Goal: Communication & Community: Participate in discussion

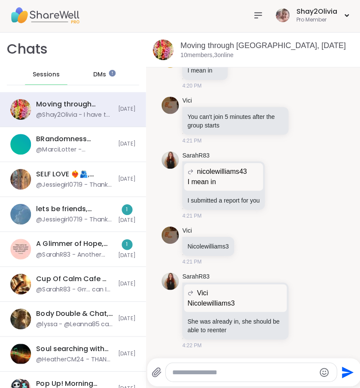
click at [106, 205] on div "lets be friends, Sep 09" at bounding box center [74, 209] width 76 height 9
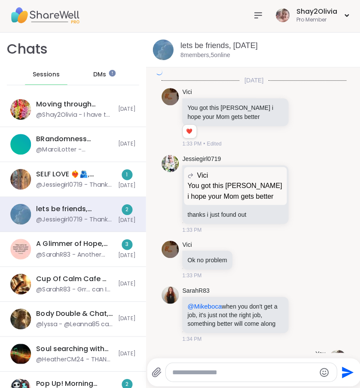
click at [106, 205] on div "lets be friends, Sep 09" at bounding box center [74, 209] width 76 height 9
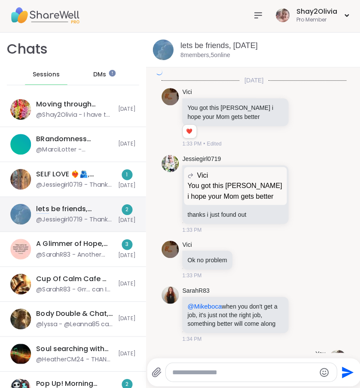
scroll to position [2424, 0]
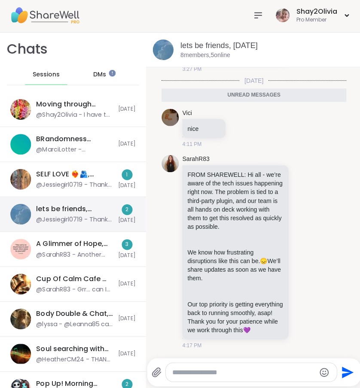
click at [104, 206] on div "lets be friends, Sep 09" at bounding box center [74, 209] width 76 height 9
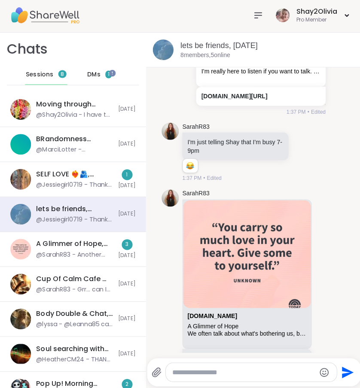
click at [44, 72] on span "Sessions" at bounding box center [39, 76] width 27 height 9
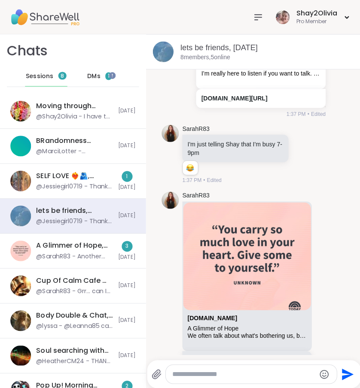
click at [91, 74] on span "DMs" at bounding box center [93, 76] width 13 height 9
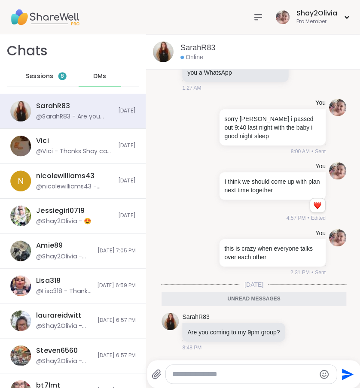
scroll to position [5165, 0]
click at [305, 331] on icon at bounding box center [308, 330] width 6 height 6
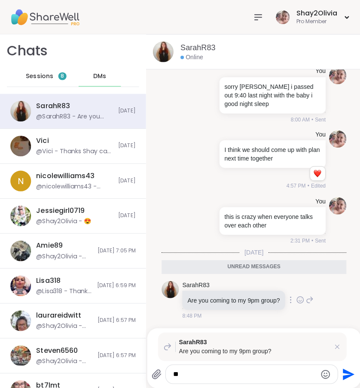
type textarea "*"
type textarea "***"
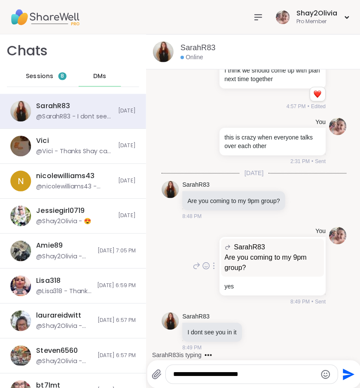
scroll to position [5275, 0]
type textarea "**********"
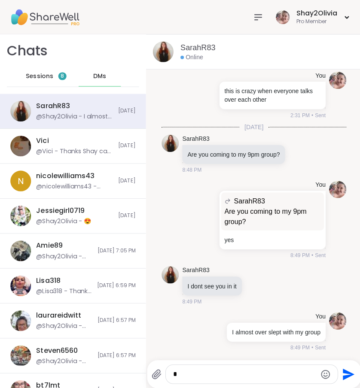
scroll to position [0, 0]
type textarea "**********"
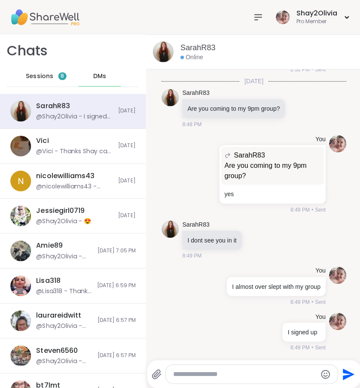
scroll to position [5375, 0]
click at [247, 15] on div "Shay2Olivia Pro Member" at bounding box center [180, 17] width 360 height 34
click at [253, 18] on icon at bounding box center [256, 17] width 10 height 10
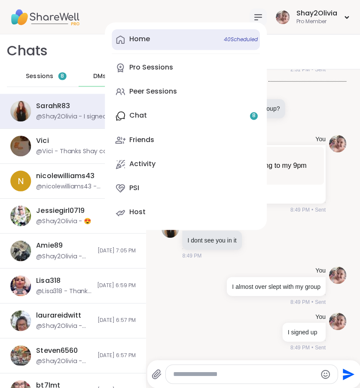
click at [157, 39] on link "Home 40 Scheduled" at bounding box center [184, 39] width 147 height 21
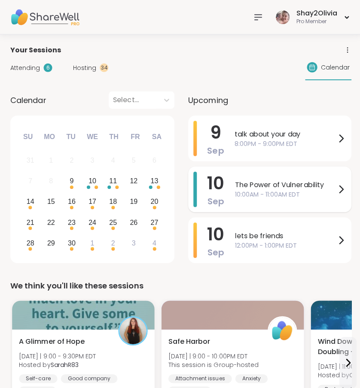
click at [299, 182] on span "The Power of Vulnerability" at bounding box center [283, 184] width 100 height 10
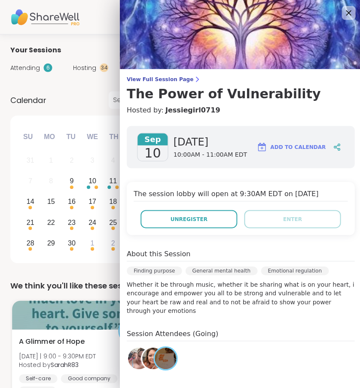
click at [107, 291] on div "We think you'll like these sessions A Glimmer of Hope Tue 9/9 | 9:00 - 9:30PM E…" at bounding box center [179, 353] width 339 height 151
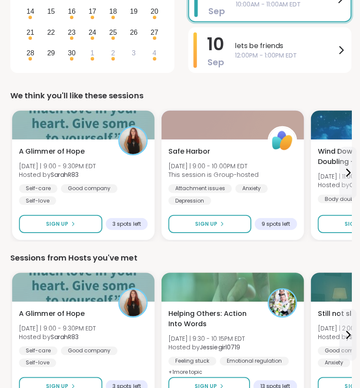
scroll to position [245, 0]
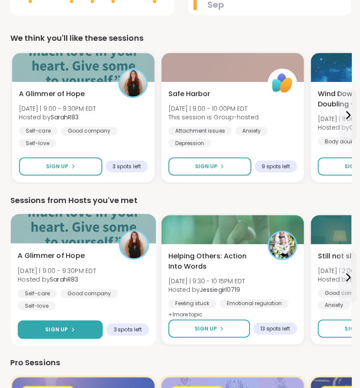
click at [76, 334] on button "Sign Up" at bounding box center [60, 330] width 85 height 18
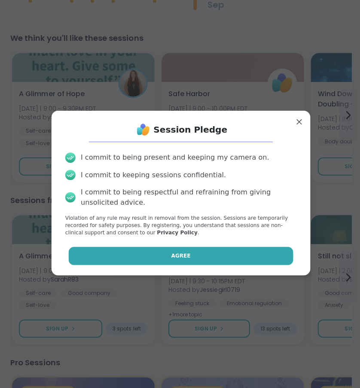
click at [172, 253] on span "Agree" at bounding box center [179, 257] width 19 height 8
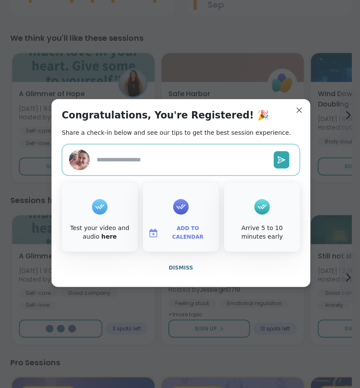
type textarea "*"
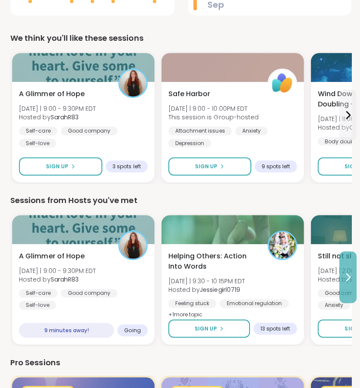
click at [352, 284] on button at bounding box center [345, 277] width 17 height 51
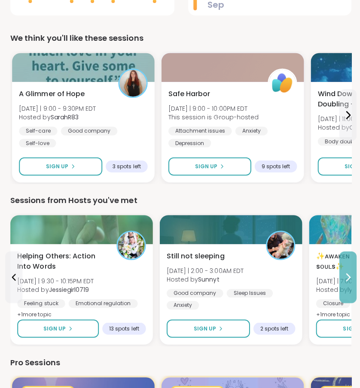
click at [350, 285] on button at bounding box center [345, 277] width 17 height 51
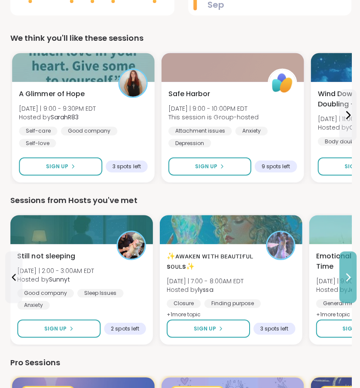
click at [350, 285] on button at bounding box center [345, 277] width 17 height 51
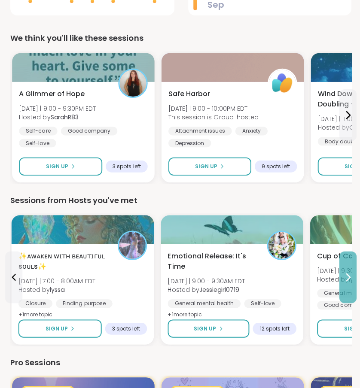
click at [350, 285] on button at bounding box center [345, 277] width 17 height 51
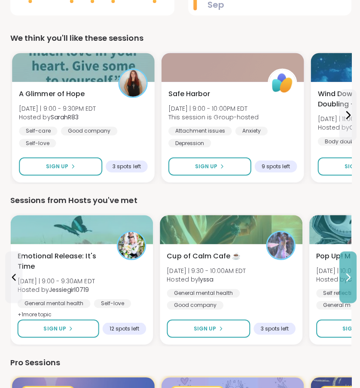
click at [350, 285] on button at bounding box center [345, 277] width 17 height 51
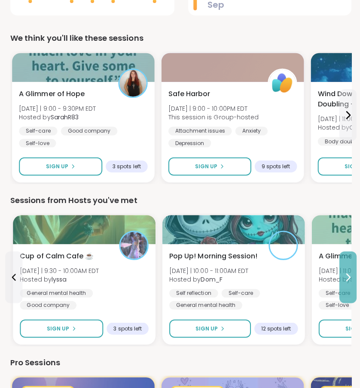
click at [350, 285] on button at bounding box center [345, 277] width 17 height 51
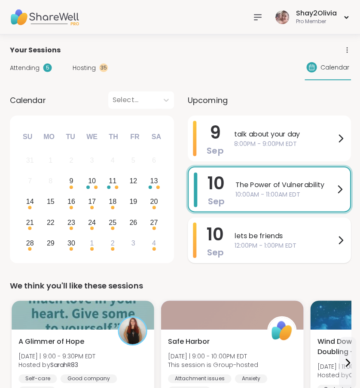
scroll to position [0, 0]
click at [263, 151] on div "talk about your day 8:00PM - 9:00PM EDT" at bounding box center [288, 137] width 111 height 35
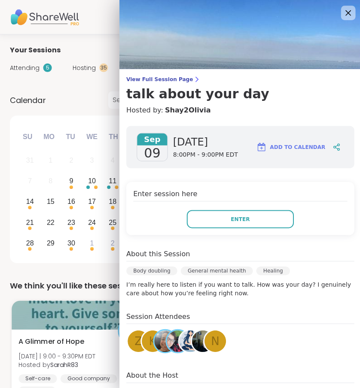
click at [341, 9] on icon at bounding box center [346, 12] width 11 height 11
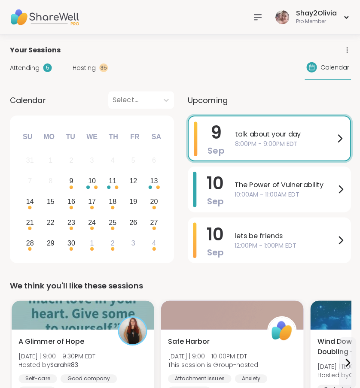
click at [19, 71] on span "Attending" at bounding box center [25, 67] width 30 height 9
click at [19, 71] on div "Attending 5" at bounding box center [31, 67] width 42 height 9
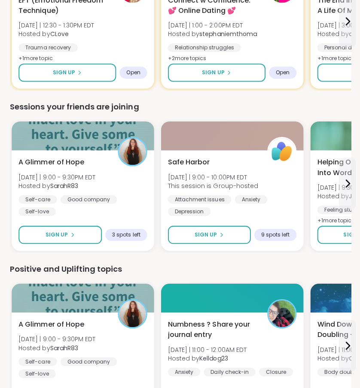
scroll to position [1050, 0]
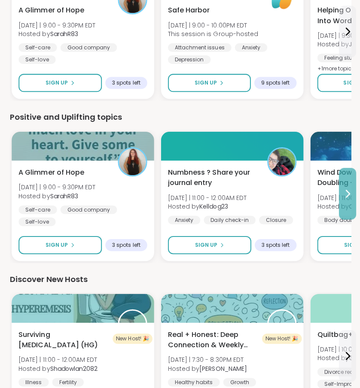
click at [342, 200] on button at bounding box center [345, 194] width 17 height 51
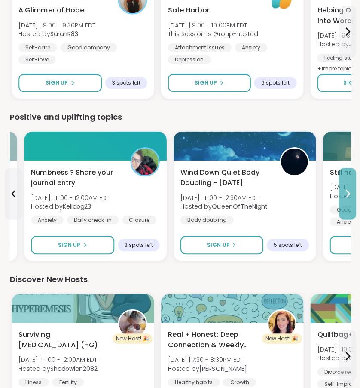
click at [342, 200] on button at bounding box center [345, 194] width 17 height 51
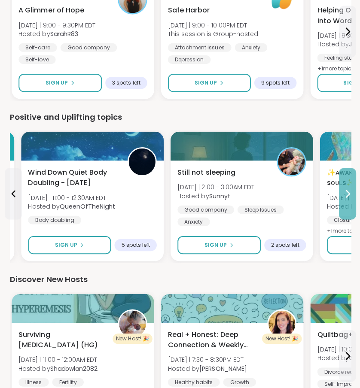
click at [342, 200] on button at bounding box center [345, 194] width 17 height 51
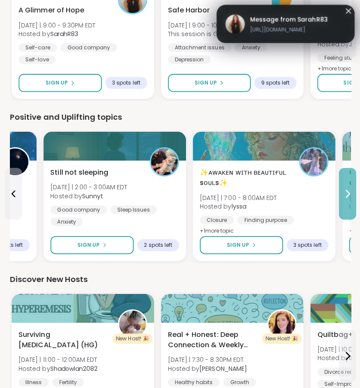
click at [342, 200] on button at bounding box center [345, 194] width 17 height 51
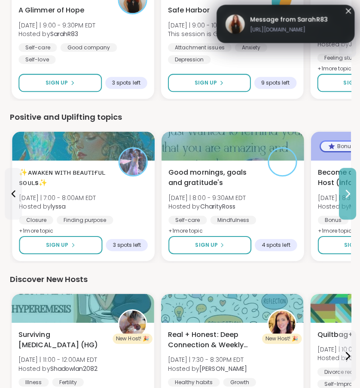
click at [342, 200] on button at bounding box center [345, 194] width 17 height 51
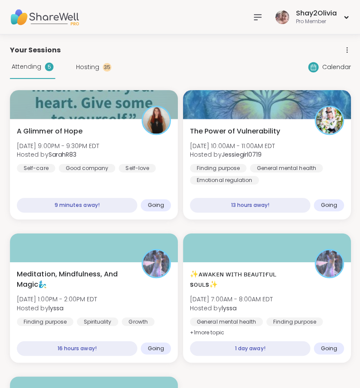
scroll to position [0, 0]
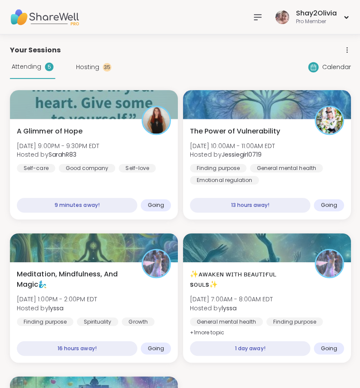
click at [266, 19] on div "Shay2Olivia Pro Member" at bounding box center [298, 17] width 101 height 20
click at [250, 16] on div at bounding box center [256, 17] width 17 height 17
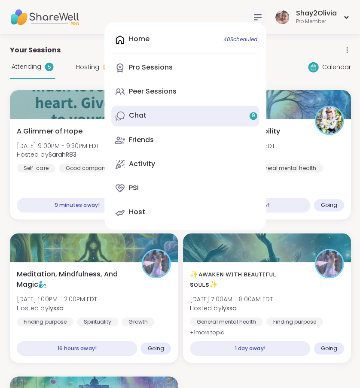
click at [170, 114] on link "Chat 9" at bounding box center [184, 115] width 147 height 21
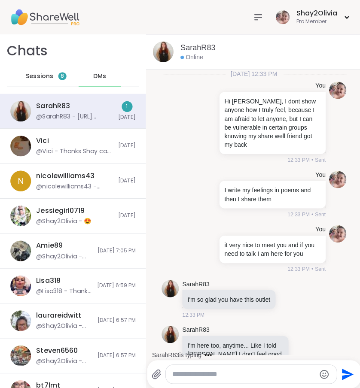
scroll to position [5597, 0]
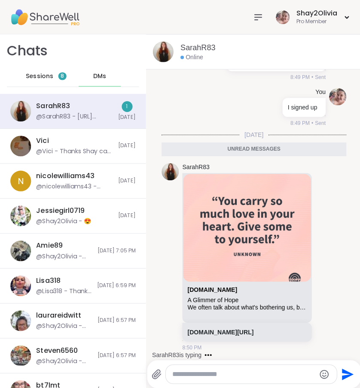
click at [92, 79] on div "DMs" at bounding box center [99, 76] width 42 height 21
click at [228, 374] on textarea "Type your message" at bounding box center [243, 372] width 142 height 9
type textarea "****"
drag, startPoint x: 228, startPoint y: 374, endPoint x: 254, endPoint y: 15, distance: 360.5
click at [254, 15] on icon at bounding box center [256, 17] width 10 height 10
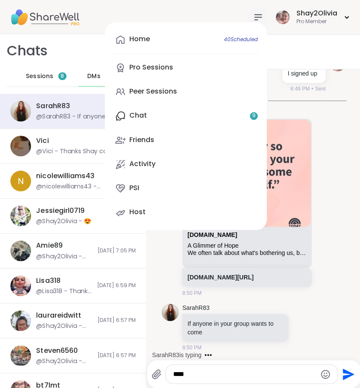
scroll to position [5631, 0]
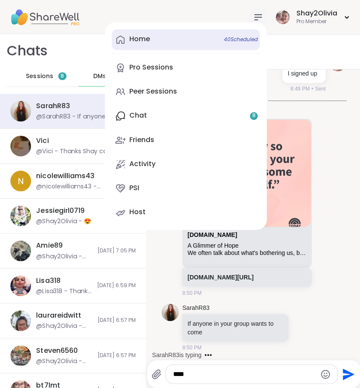
click at [205, 39] on link "Home 40 Scheduled" at bounding box center [184, 39] width 147 height 21
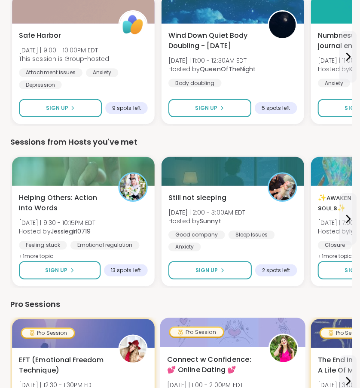
scroll to position [305, 0]
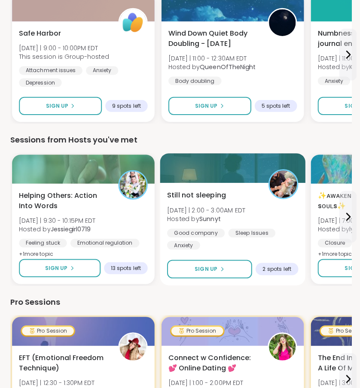
click at [269, 241] on div "Good company Sleep Issues Anxiety" at bounding box center [231, 239] width 130 height 21
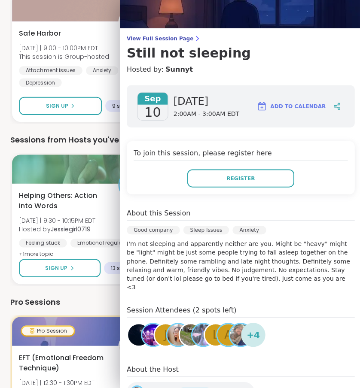
scroll to position [39, 0]
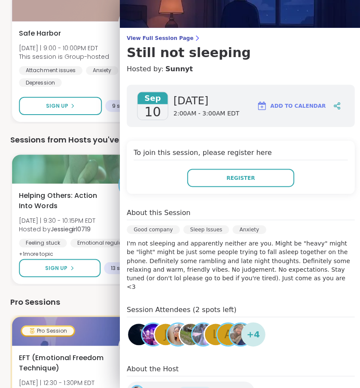
click at [239, 332] on img at bounding box center [239, 334] width 21 height 21
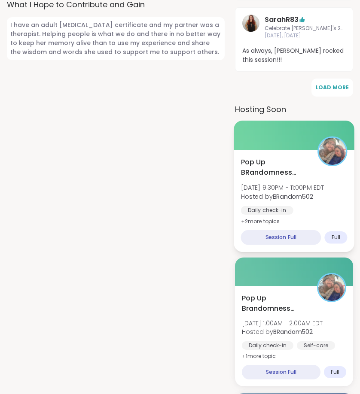
scroll to position [612, 0]
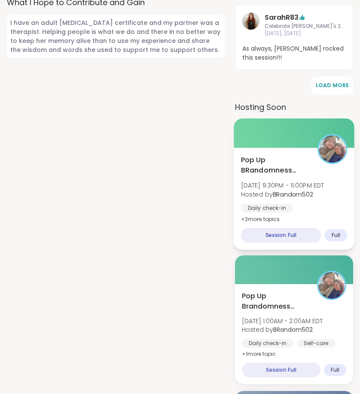
click at [305, 190] on b "BRandom502" at bounding box center [292, 194] width 40 height 9
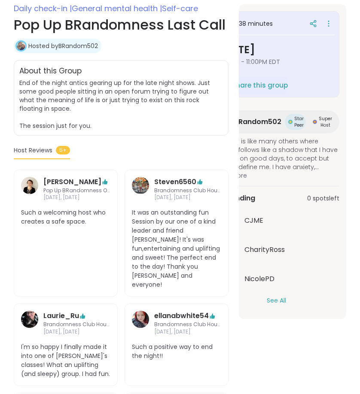
scroll to position [0, 32]
click at [289, 301] on div "See All" at bounding box center [276, 300] width 126 height 9
click at [279, 296] on div "C CJME CharityRoss NicolePD See All" at bounding box center [276, 257] width 126 height 97
click at [281, 298] on button "See All" at bounding box center [275, 300] width 19 height 9
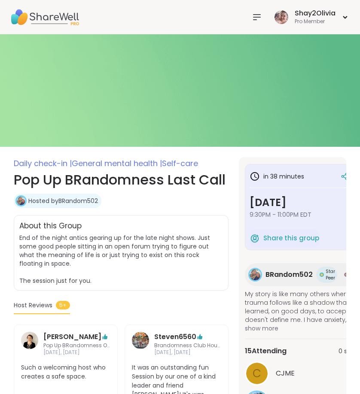
scroll to position [0, 0]
click at [257, 15] on icon at bounding box center [256, 17] width 7 height 5
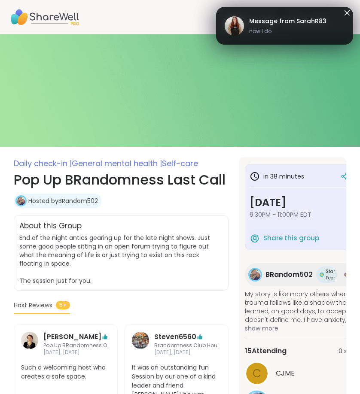
click at [279, 30] on span "now I do" at bounding box center [287, 31] width 77 height 8
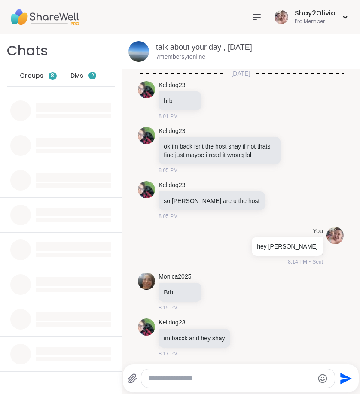
scroll to position [266, 0]
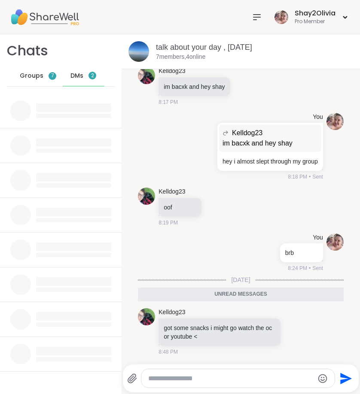
click at [211, 375] on textarea "Type your message" at bounding box center [231, 378] width 166 height 9
click at [83, 73] on span "DMs" at bounding box center [76, 76] width 13 height 9
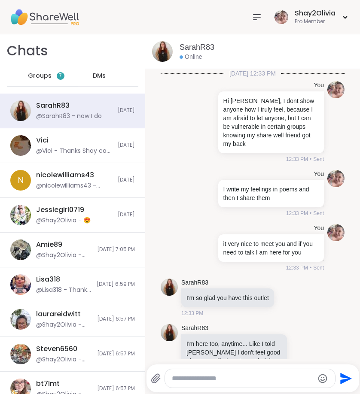
scroll to position [1562, 0]
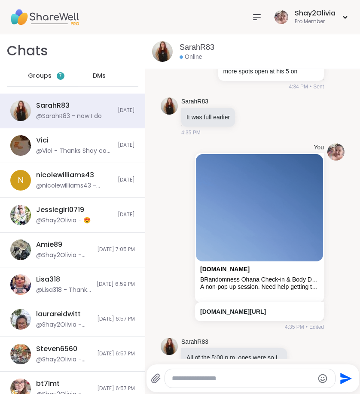
click at [275, 375] on textarea "Type your message" at bounding box center [243, 378] width 142 height 9
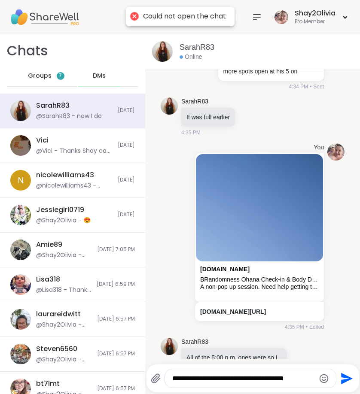
type textarea "**********"
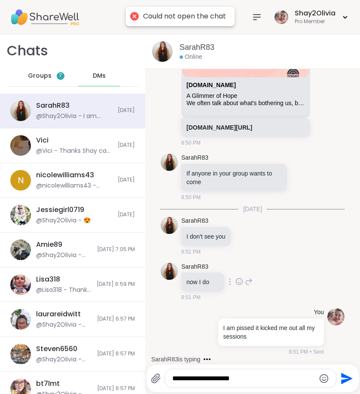
scroll to position [5821, 0]
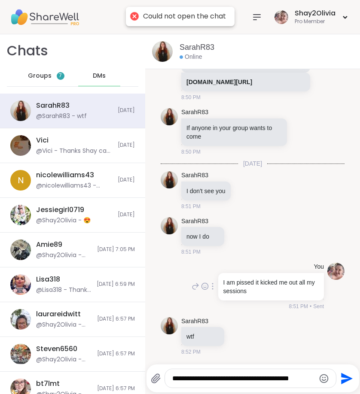
type textarea "**********"
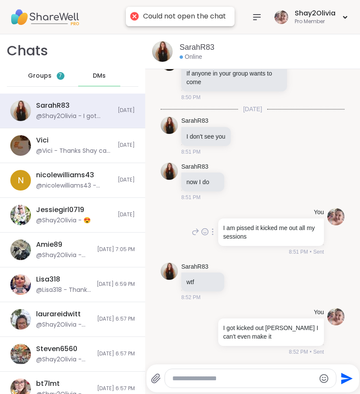
scroll to position [5875, 0]
type textarea "*"
type textarea "**********"
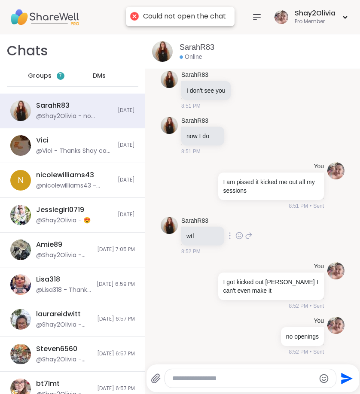
scroll to position [5921, 0]
click at [52, 76] on div "Groups 7" at bounding box center [46, 76] width 42 height 21
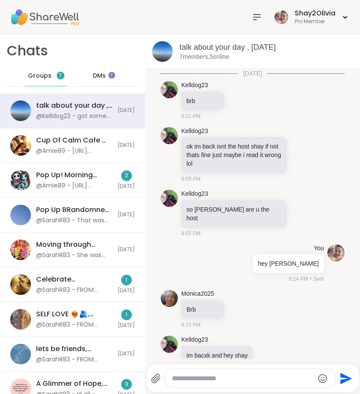
scroll to position [237, 0]
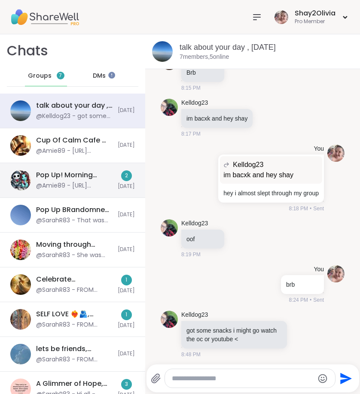
click at [92, 186] on div "@Amie89 - https://sharewellnow.com/session/e20d30ff-3c8e-48af-870d-831141f30daf" at bounding box center [74, 186] width 76 height 9
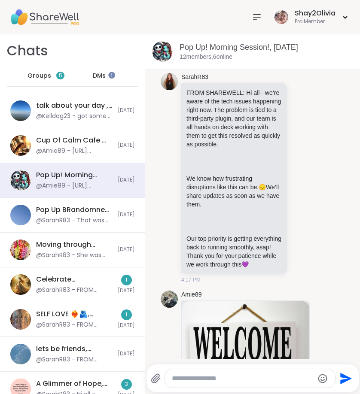
scroll to position [1713, 0]
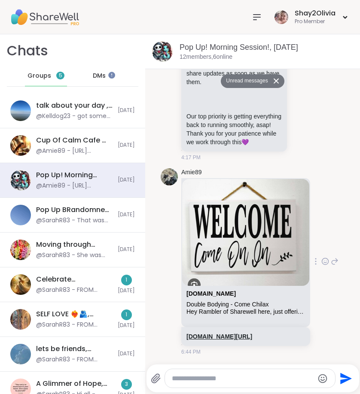
click at [219, 333] on link "sharewellnow.com/session/e20d30ff-3c8e-48af-870d-831141f30daf" at bounding box center [219, 336] width 66 height 7
click at [257, 18] on icon at bounding box center [256, 17] width 10 height 10
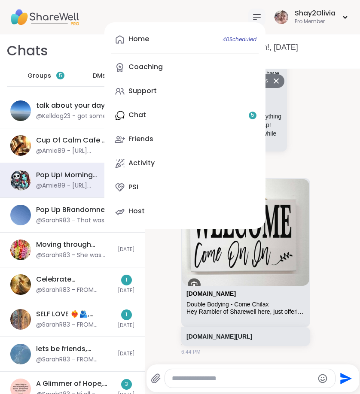
click at [179, 108] on div "Home 40 Scheduled Coaching Support Chat 5 Friends Activity PSI Host" at bounding box center [184, 125] width 161 height 206
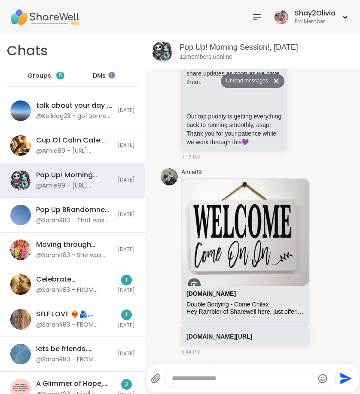
scroll to position [0, 0]
click at [93, 73] on span "DMs" at bounding box center [99, 76] width 13 height 9
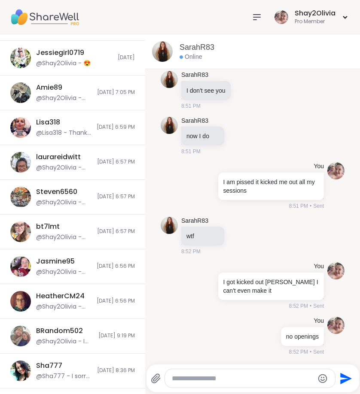
scroll to position [185, 0]
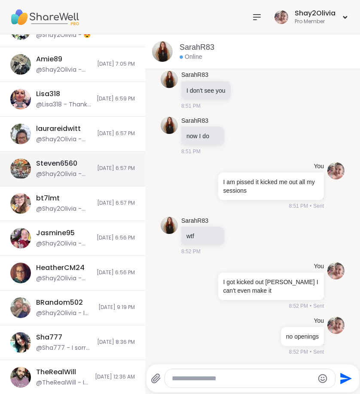
click at [74, 160] on div "Steven6560" at bounding box center [56, 163] width 41 height 9
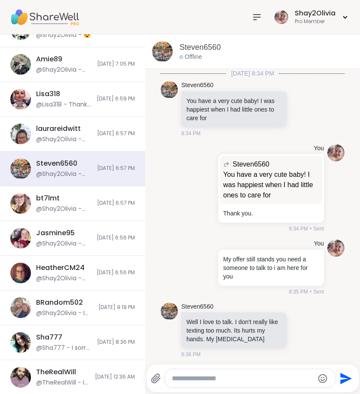
scroll to position [1767, 0]
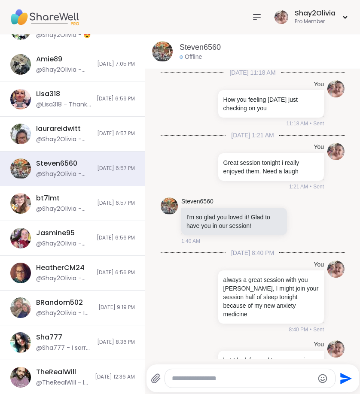
click at [250, 370] on div at bounding box center [250, 378] width 170 height 18
click at [251, 375] on textarea "Type your message" at bounding box center [243, 378] width 142 height 9
type textarea "**********"
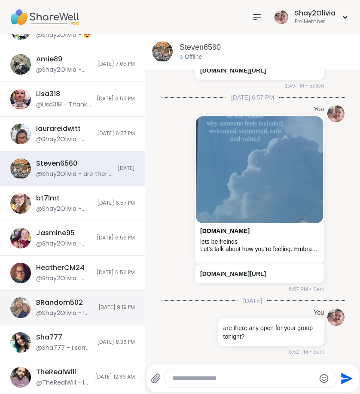
click at [66, 311] on div "@Shay2Olivia - I made a poem I think you will like it" at bounding box center [64, 313] width 57 height 9
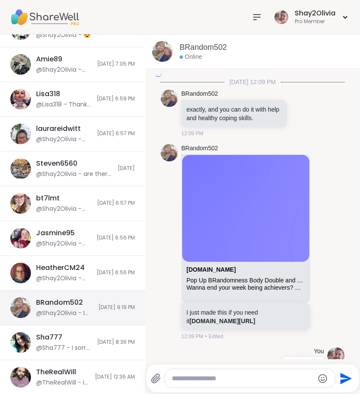
scroll to position [3289, 0]
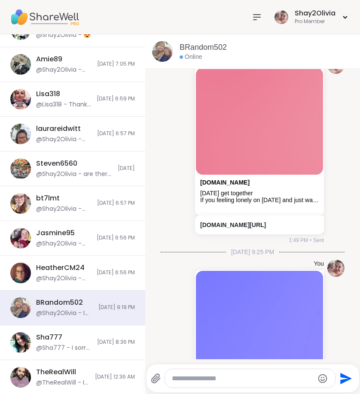
click at [179, 375] on textarea "Type your message" at bounding box center [243, 378] width 142 height 9
type textarea "**********"
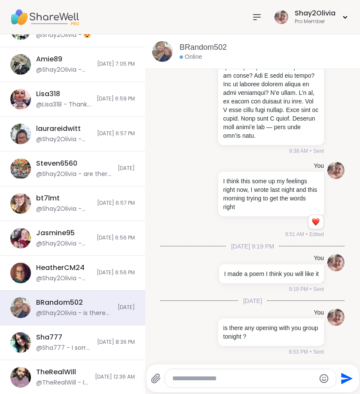
click at [254, 371] on div at bounding box center [250, 378] width 171 height 18
click at [255, 381] on textarea "Type your message" at bounding box center [243, 378] width 142 height 9
type textarea "****"
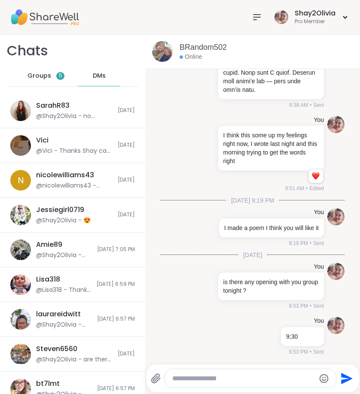
scroll to position [0, 0]
click at [45, 73] on span "Groups" at bounding box center [39, 76] width 24 height 9
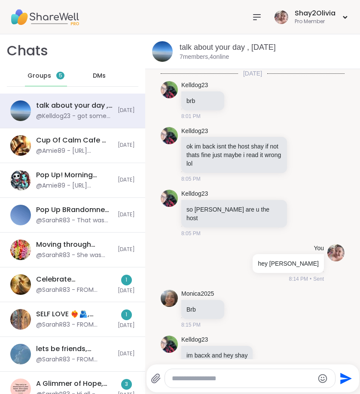
scroll to position [237, 0]
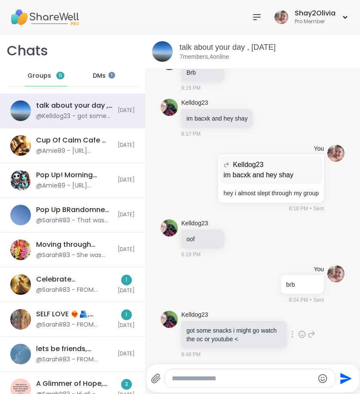
click at [298, 334] on icon at bounding box center [302, 334] width 8 height 9
click at [298, 321] on div "Select Reaction: Heart" at bounding box center [302, 321] width 8 height 8
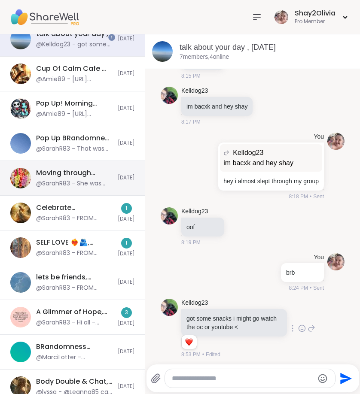
scroll to position [107, 0]
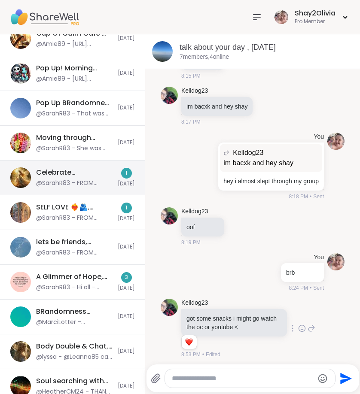
click at [72, 186] on div "@SarahR83 - FROM SHAREWELL: Hi all - we’re aware of the tech issues happening r…" at bounding box center [74, 183] width 76 height 9
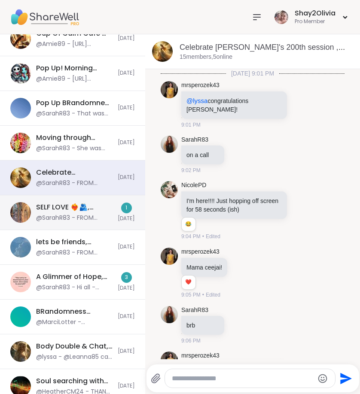
scroll to position [1602, 0]
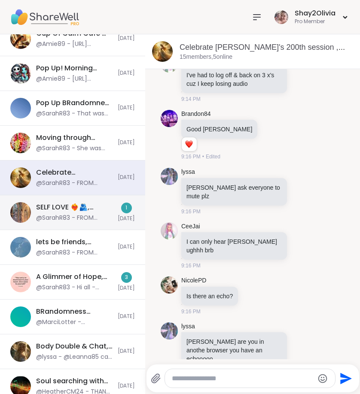
click at [75, 210] on div "SELF LOVE ❤️‍🔥🫂, Sep 09" at bounding box center [74, 207] width 76 height 9
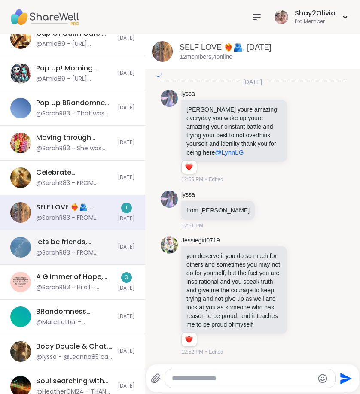
scroll to position [2093, 0]
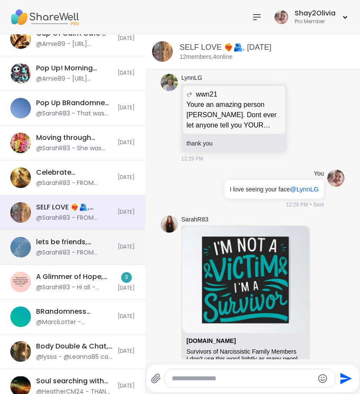
click at [76, 252] on div "@SarahR83 - FROM SHAREWELL: Hi all - we’re aware of the tech issues happening r…" at bounding box center [74, 252] width 76 height 9
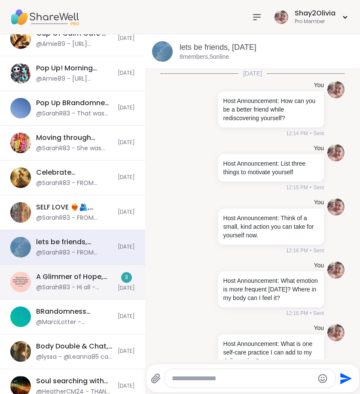
scroll to position [2128, 0]
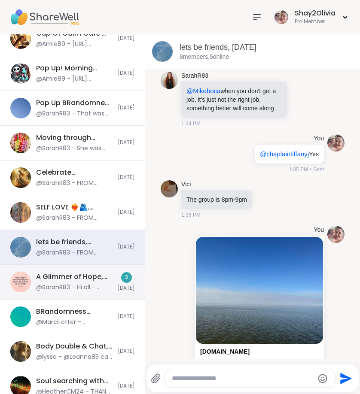
click at [76, 283] on div "@SarahR83 - Hi all - we’re aware of the tech issues happening right now. The pr…" at bounding box center [74, 287] width 76 height 9
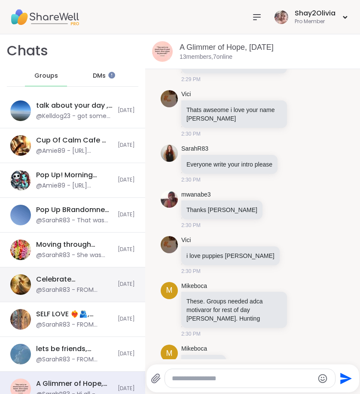
scroll to position [0, 0]
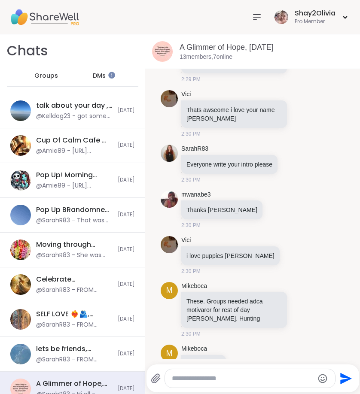
click at [93, 77] on span "DMs" at bounding box center [99, 76] width 13 height 9
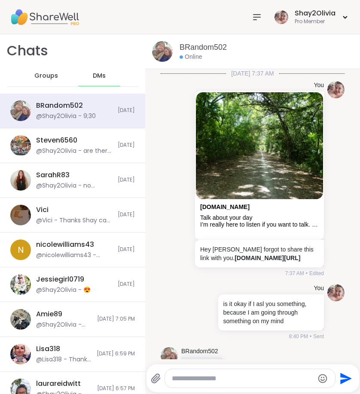
scroll to position [4248, 0]
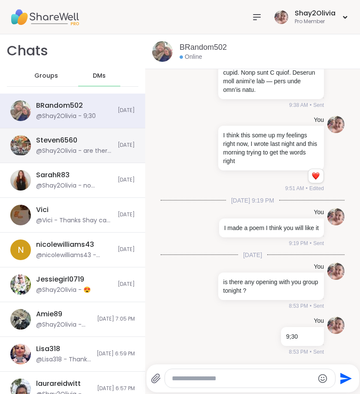
click at [57, 152] on div "@Shay2Olivia - are there any open for your group tonight?" at bounding box center [74, 151] width 76 height 9
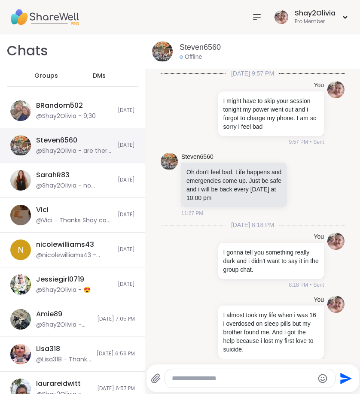
scroll to position [2850, 0]
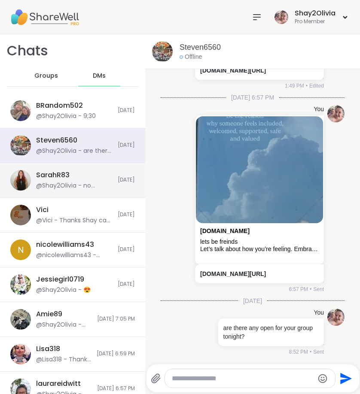
click at [62, 172] on div "SarahR83" at bounding box center [52, 174] width 33 height 9
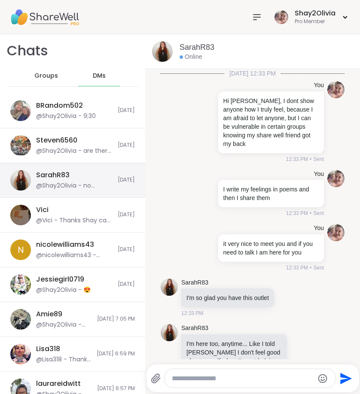
scroll to position [5912, 0]
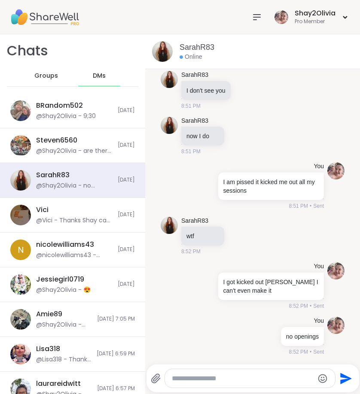
click at [191, 378] on textarea "Type your message" at bounding box center [243, 378] width 142 height 9
type textarea "**********"
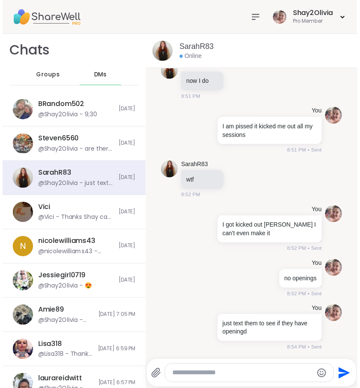
scroll to position [5966, 0]
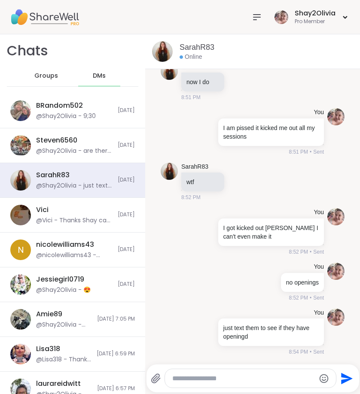
click at [253, 11] on div at bounding box center [256, 17] width 17 height 17
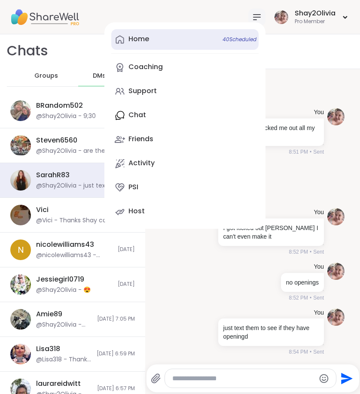
click at [162, 40] on link "Home 40 Scheduled" at bounding box center [184, 39] width 147 height 21
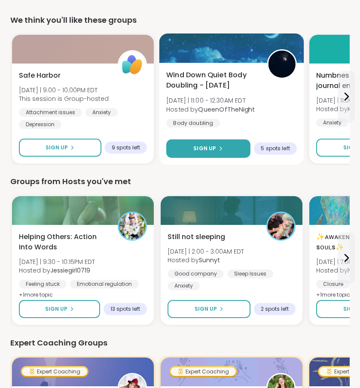
scroll to position [290, 0]
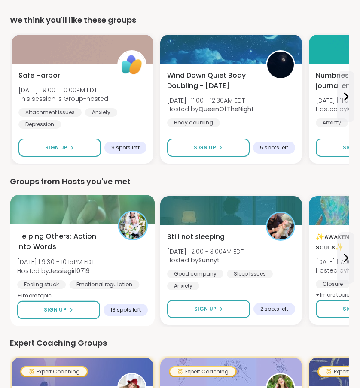
click at [117, 247] on div "Helping Others: Action Into Words Tue 9/9 | 9:30 - 10:15PM EDT Hosted by Jessie…" at bounding box center [82, 266] width 130 height 70
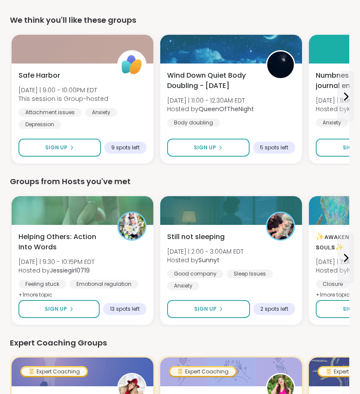
click at [106, 186] on div "Groups from Hosts you've met" at bounding box center [179, 182] width 339 height 12
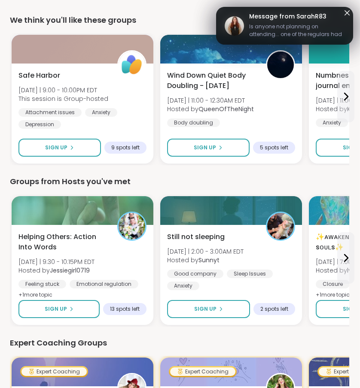
click at [300, 24] on span "Is anyone not planning on attending... one of the regulars had a glitch and was…" at bounding box center [296, 31] width 95 height 17
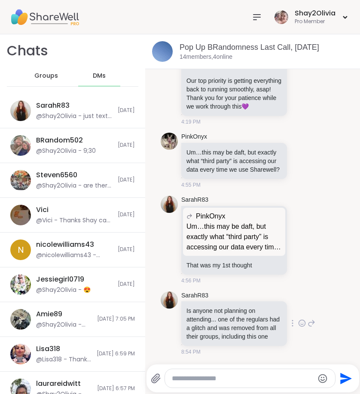
scroll to position [3693, 0]
click at [218, 377] on textarea "Type your message" at bounding box center [243, 378] width 142 height 9
type textarea "**********"
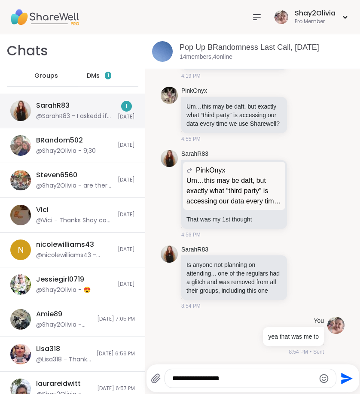
type textarea "**********"
click at [98, 103] on div "SarahR83 @SarahR83 - I askedd if anyone's not attending" at bounding box center [74, 111] width 76 height 20
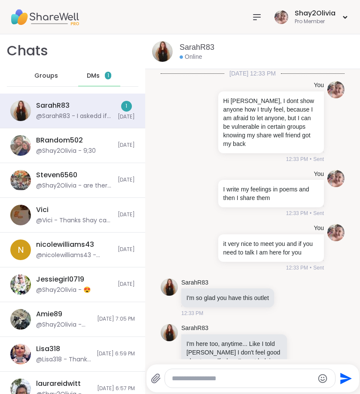
scroll to position [6049, 0]
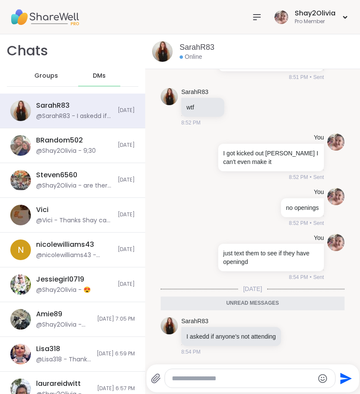
click at [216, 377] on textarea "Type your message" at bounding box center [243, 378] width 142 height 9
click at [269, 378] on textarea "Type your message" at bounding box center [243, 378] width 142 height 9
click at [49, 74] on span "Groups" at bounding box center [46, 76] width 24 height 9
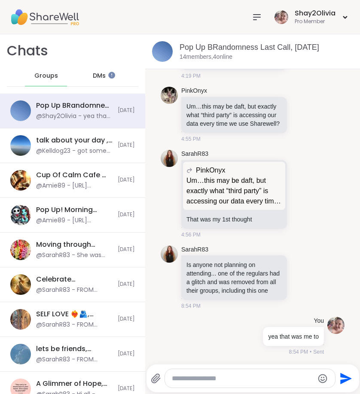
click at [229, 381] on textarea "Type your message" at bounding box center [243, 378] width 142 height 9
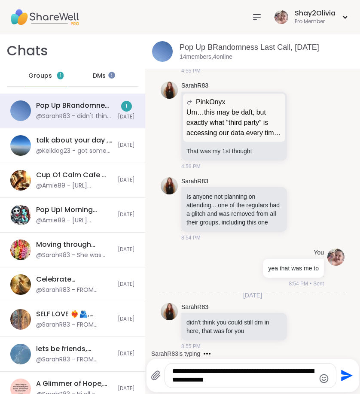
scroll to position [3798, 0]
type textarea "**********"
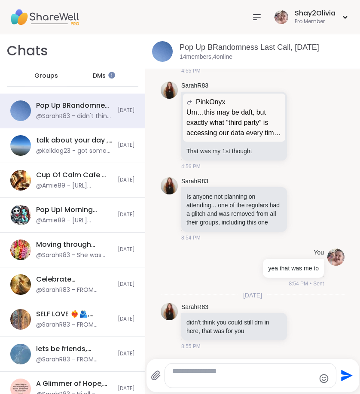
scroll to position [3855, 0]
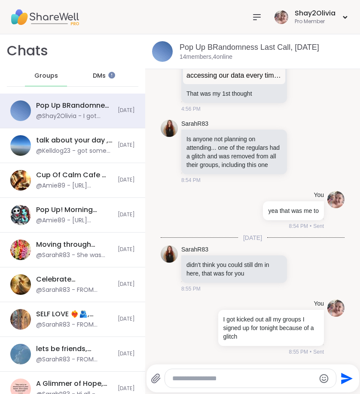
click at [94, 77] on span "DMs" at bounding box center [99, 76] width 13 height 9
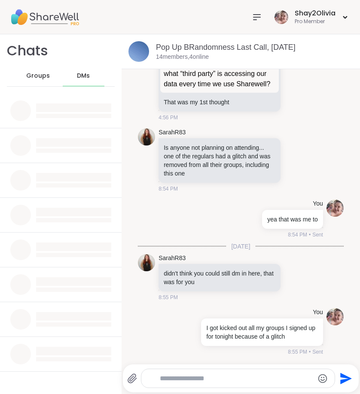
scroll to position [3742, 0]
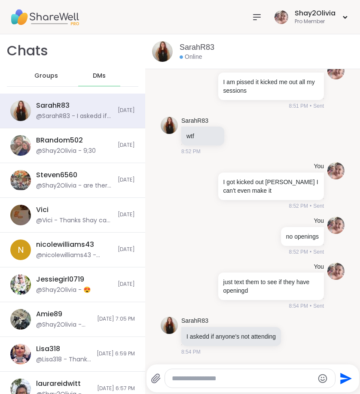
click at [39, 79] on span "Groups" at bounding box center [46, 76] width 24 height 9
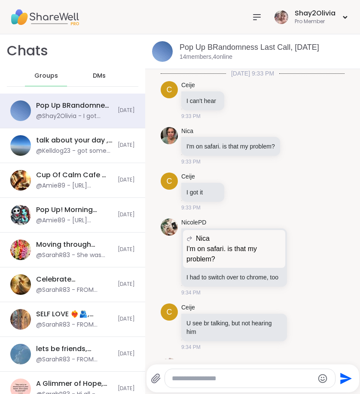
scroll to position [3847, 0]
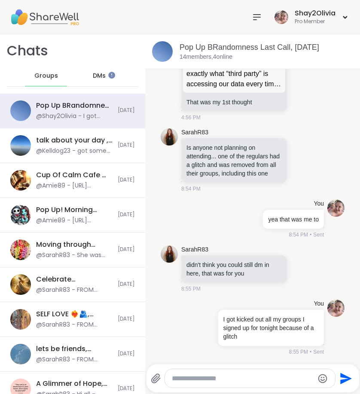
click at [253, 20] on icon at bounding box center [256, 17] width 10 height 10
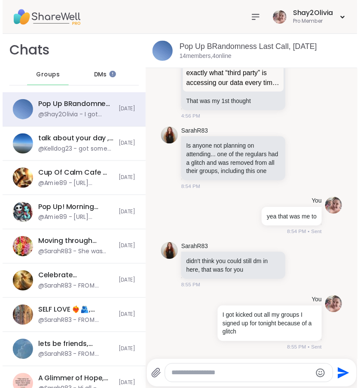
scroll to position [0, 0]
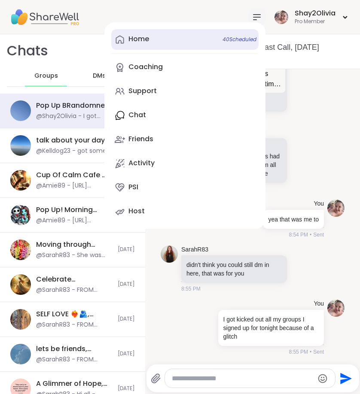
click at [158, 42] on link "Home 40 Scheduled" at bounding box center [184, 39] width 147 height 21
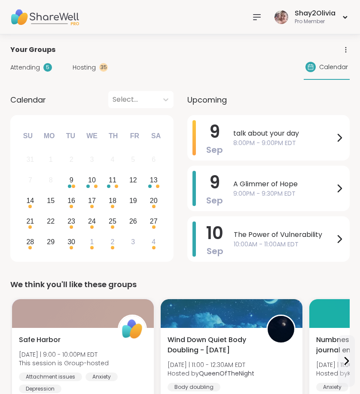
click at [255, 20] on icon at bounding box center [256, 17] width 10 height 10
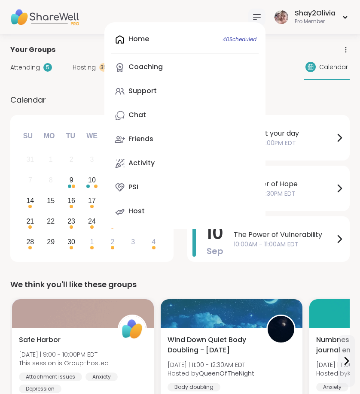
click at [199, 42] on div "Home 40 Scheduled Coaching Support Chat Friends Activity PSI Host" at bounding box center [184, 125] width 161 height 206
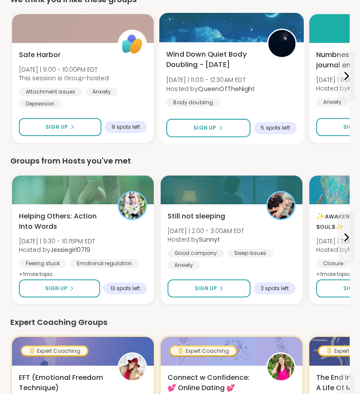
scroll to position [308, 0]
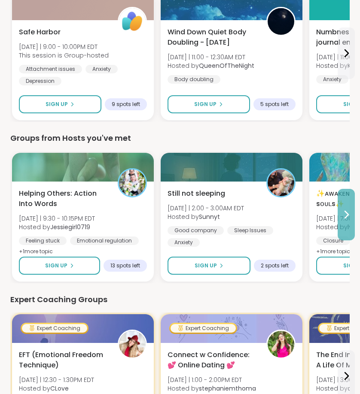
click at [347, 222] on button at bounding box center [345, 214] width 17 height 51
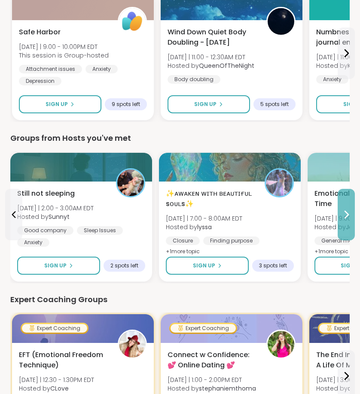
click at [347, 219] on icon at bounding box center [346, 214] width 10 height 10
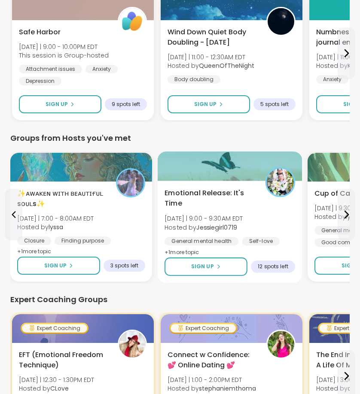
click at [245, 242] on div "Self-love" at bounding box center [261, 241] width 38 height 9
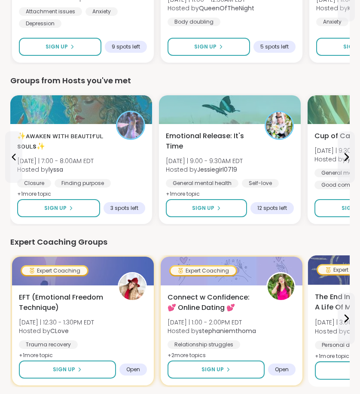
scroll to position [318, 0]
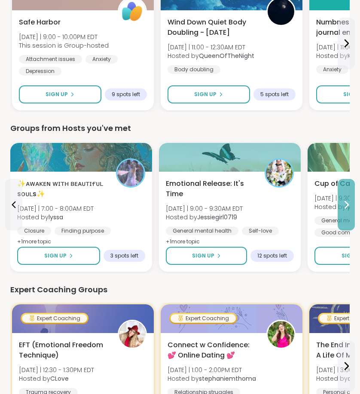
click at [341, 189] on button at bounding box center [345, 204] width 17 height 51
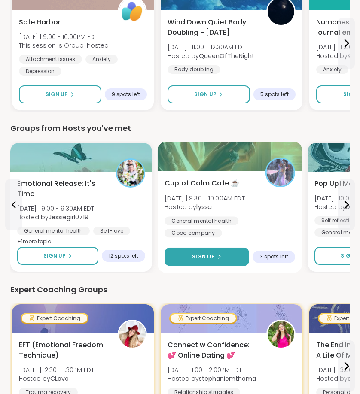
click at [225, 260] on button "Sign Up" at bounding box center [206, 257] width 85 height 18
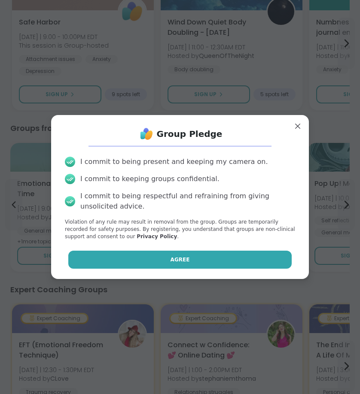
click at [236, 263] on button "Agree" at bounding box center [180, 260] width 224 height 18
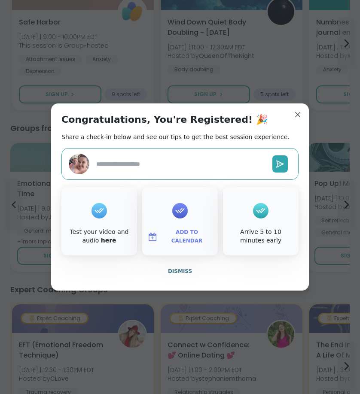
type textarea "*"
click at [182, 275] on button "Dismiss" at bounding box center [179, 271] width 237 height 18
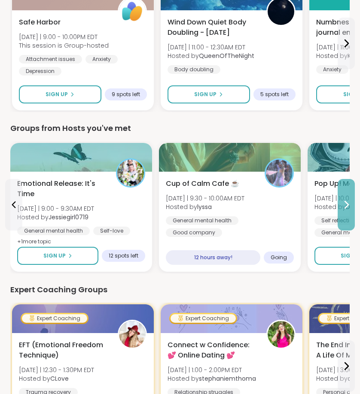
click at [349, 216] on button at bounding box center [345, 204] width 17 height 51
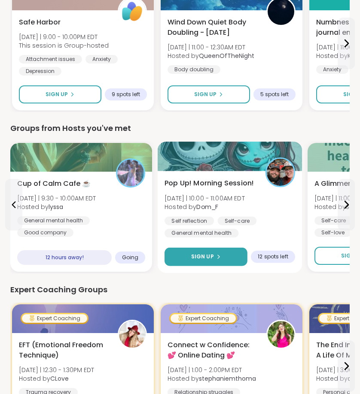
click at [236, 258] on button "Sign Up" at bounding box center [205, 257] width 83 height 18
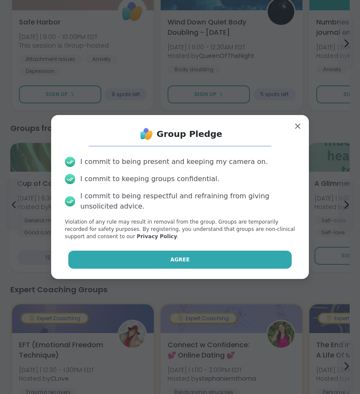
click at [228, 262] on button "Agree" at bounding box center [180, 260] width 224 height 18
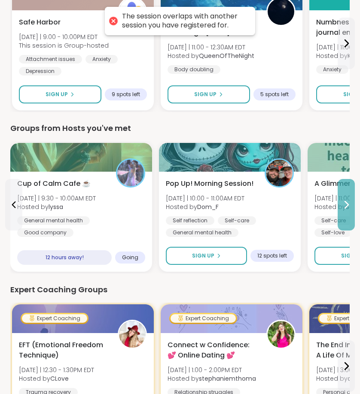
click at [348, 204] on icon at bounding box center [346, 205] width 10 height 10
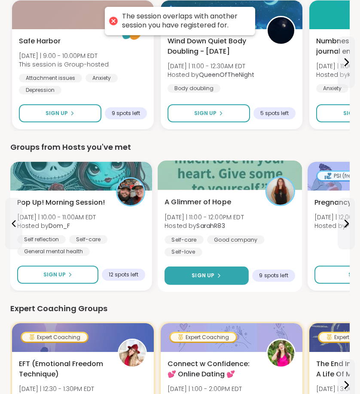
scroll to position [298, 0]
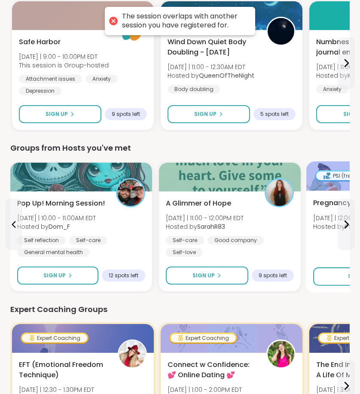
click at [337, 225] on span "Hosted by PSIHost2" at bounding box center [351, 226] width 77 height 9
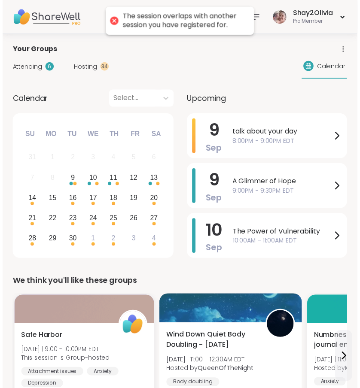
scroll to position [0, 0]
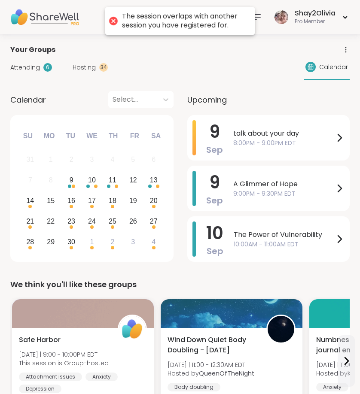
click at [96, 70] on div "Hosting 34" at bounding box center [90, 67] width 35 height 9
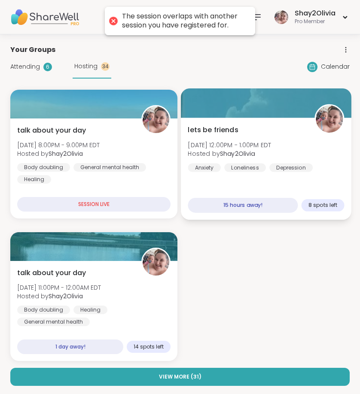
click at [249, 107] on div at bounding box center [266, 102] width 170 height 29
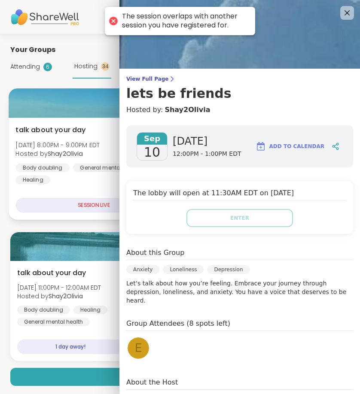
click at [96, 215] on div "talk about your day Tue, Sep 09 | 8:00PM - 9:00PM EDT Hosted by Shay2Olivia Bod…" at bounding box center [94, 169] width 170 height 102
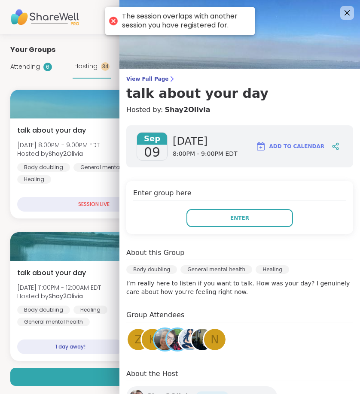
click at [96, 227] on div "talk about your day Tue, Sep 09 | 8:00PM - 9:00PM EDT Hosted by Shay2Olivia Bod…" at bounding box center [179, 225] width 339 height 271
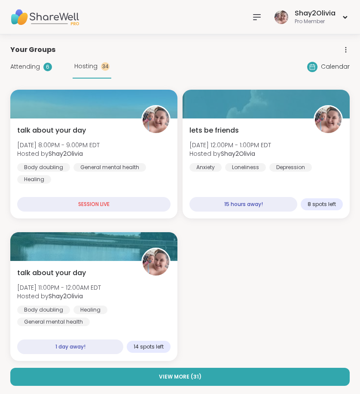
click at [254, 19] on icon at bounding box center [256, 17] width 10 height 10
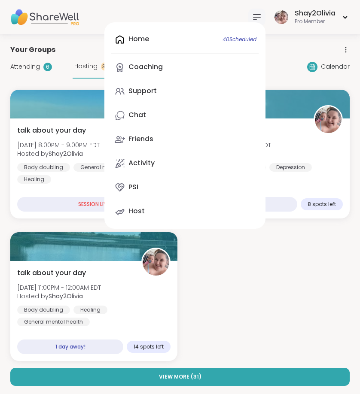
click at [151, 61] on link "Coaching" at bounding box center [184, 67] width 147 height 21
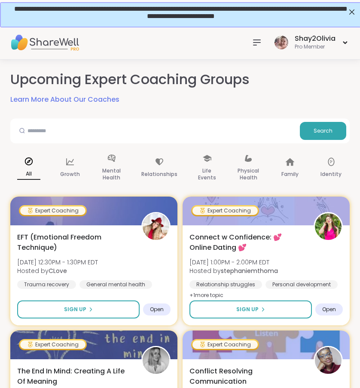
click at [253, 47] on icon at bounding box center [256, 42] width 10 height 10
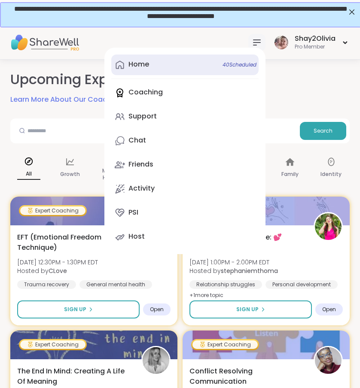
click at [185, 66] on link "Home 40 Scheduled" at bounding box center [184, 64] width 147 height 21
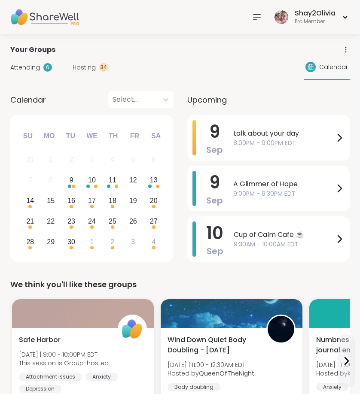
click at [257, 22] on div at bounding box center [256, 17] width 17 height 17
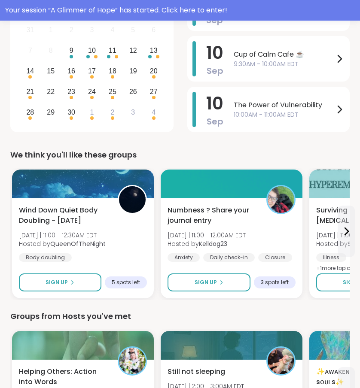
scroll to position [27, 0]
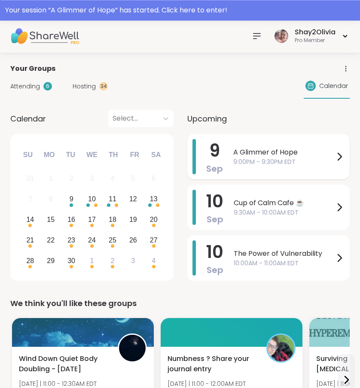
click at [256, 163] on span "9:00PM - 9:30PM EDT" at bounding box center [283, 161] width 101 height 9
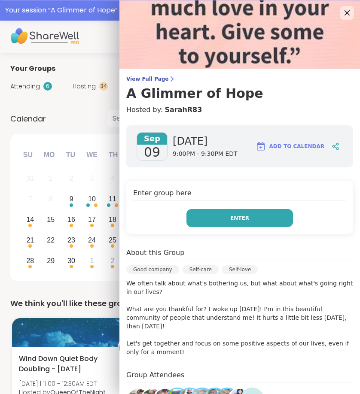
click at [250, 210] on button "Enter" at bounding box center [239, 218] width 106 height 18
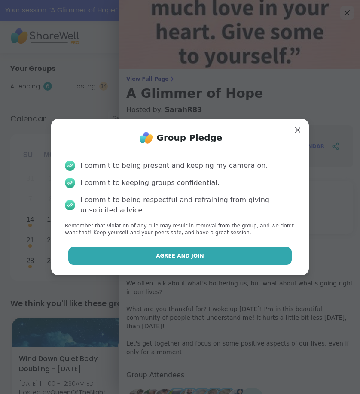
click at [201, 262] on button "Agree and Join" at bounding box center [180, 256] width 224 height 18
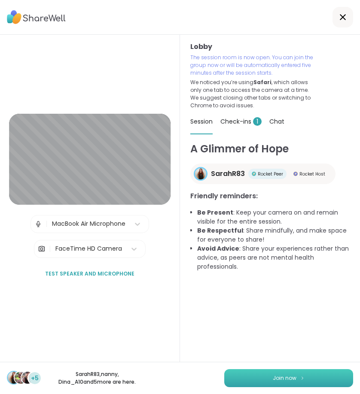
click at [265, 370] on button "Join now" at bounding box center [288, 378] width 129 height 18
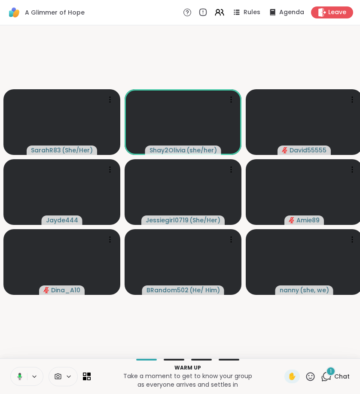
click at [19, 374] on icon at bounding box center [20, 376] width 5 height 7
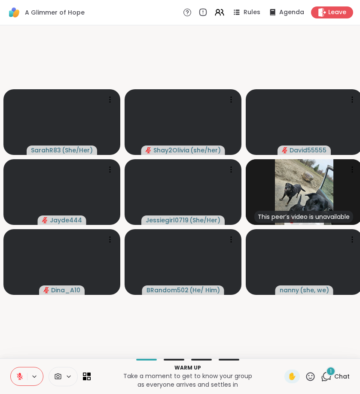
click at [335, 376] on span "Chat" at bounding box center [341, 376] width 15 height 9
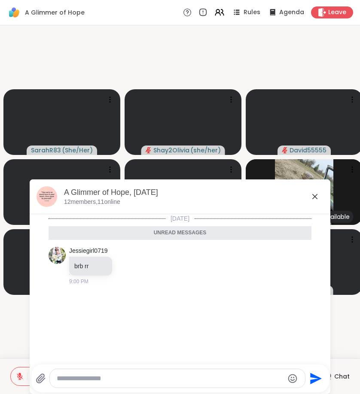
click at [312, 197] on icon at bounding box center [314, 196] width 10 height 10
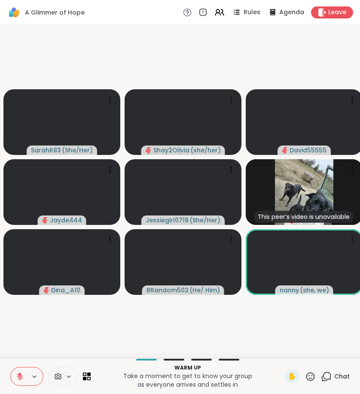
click at [15, 372] on button at bounding box center [19, 376] width 16 height 18
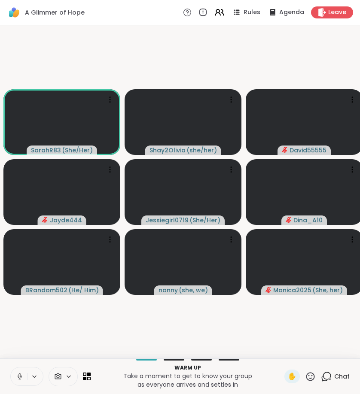
click at [20, 372] on button at bounding box center [19, 376] width 16 height 18
click at [330, 380] on icon at bounding box center [326, 376] width 11 height 11
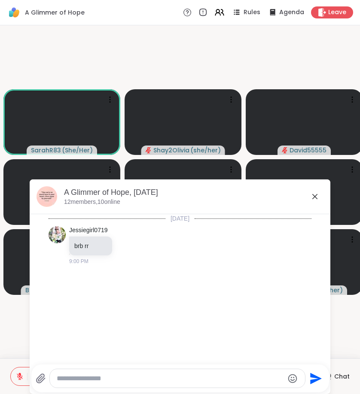
click at [197, 376] on textarea "Type your message" at bounding box center [170, 378] width 227 height 9
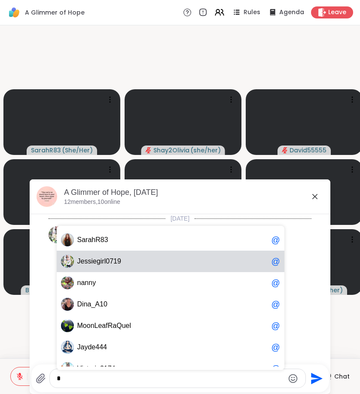
click at [225, 255] on div "J e s s i e g i r l 0 7 1 9 @" at bounding box center [170, 261] width 227 height 21
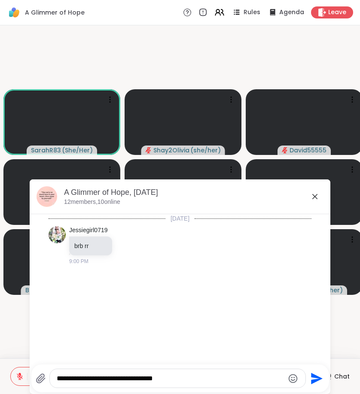
type textarea "**********"
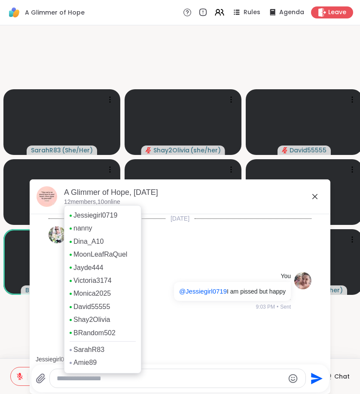
click at [114, 202] on p "12 members, 10 online" at bounding box center [92, 202] width 56 height 9
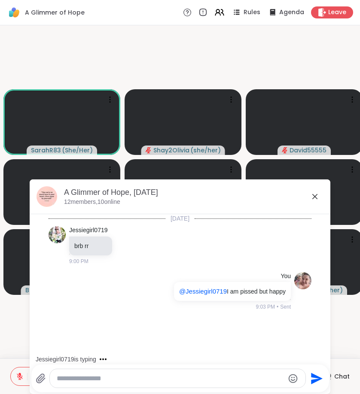
click at [313, 195] on icon at bounding box center [314, 196] width 5 height 5
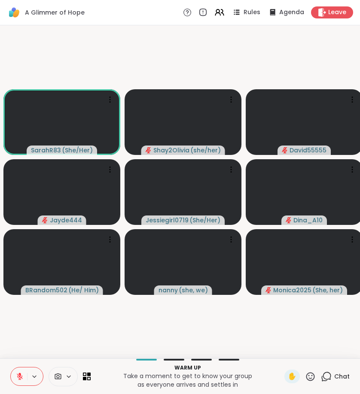
click at [19, 375] on icon at bounding box center [20, 376] width 8 height 8
click at [319, 375] on div "✋ 1 Chat" at bounding box center [316, 376] width 65 height 14
click at [326, 375] on icon at bounding box center [326, 376] width 11 height 11
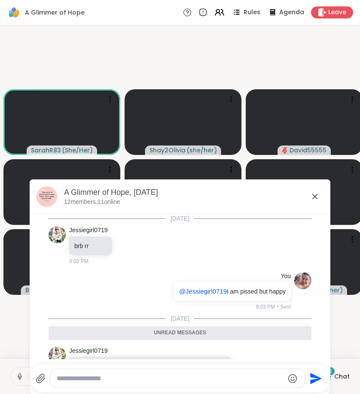
scroll to position [37, 0]
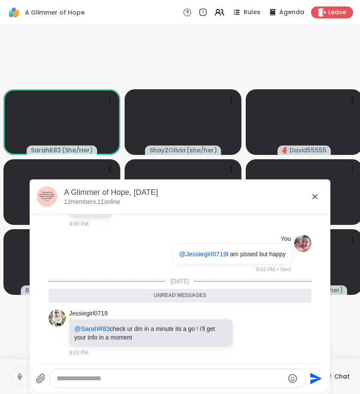
click at [309, 194] on icon at bounding box center [314, 196] width 10 height 10
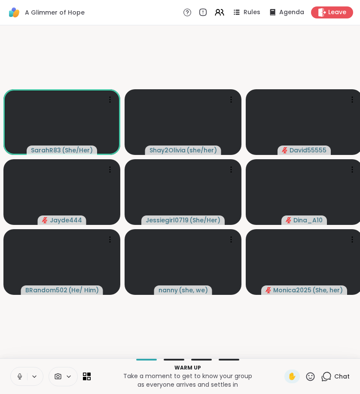
click at [19, 373] on icon at bounding box center [20, 376] width 8 height 8
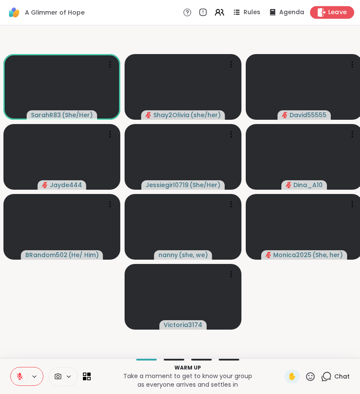
click at [327, 378] on icon at bounding box center [326, 376] width 11 height 11
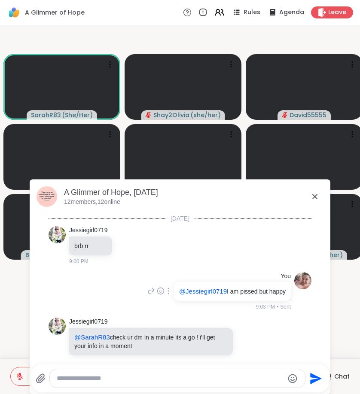
scroll to position [9, 0]
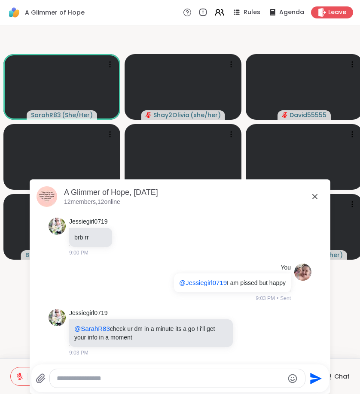
drag, startPoint x: 311, startPoint y: 193, endPoint x: 315, endPoint y: 197, distance: 5.5
click at [315, 197] on icon at bounding box center [314, 196] width 10 height 10
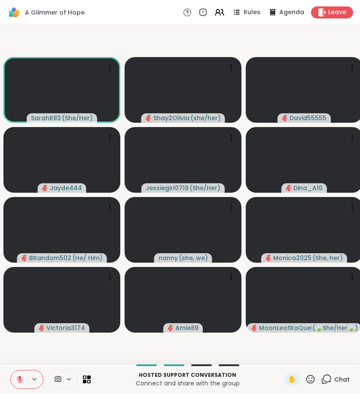
click at [329, 373] on div "Chat" at bounding box center [335, 379] width 29 height 14
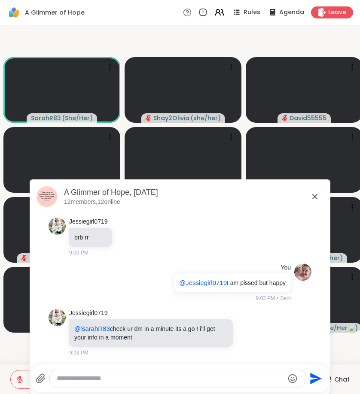
click at [312, 197] on icon at bounding box center [314, 196] width 10 height 10
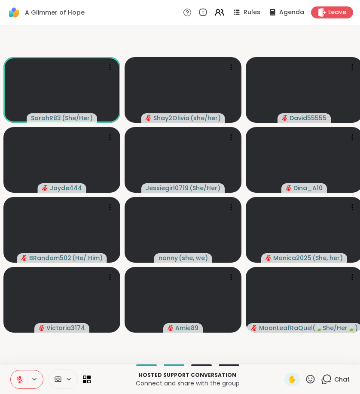
click at [312, 380] on icon at bounding box center [310, 379] width 11 height 11
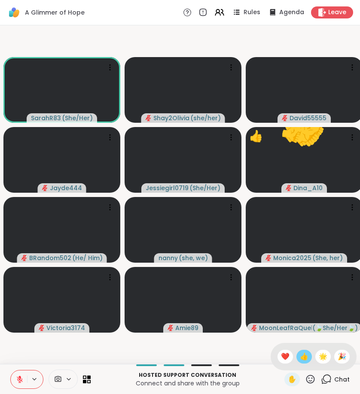
click at [302, 357] on span "👍" at bounding box center [304, 356] width 9 height 10
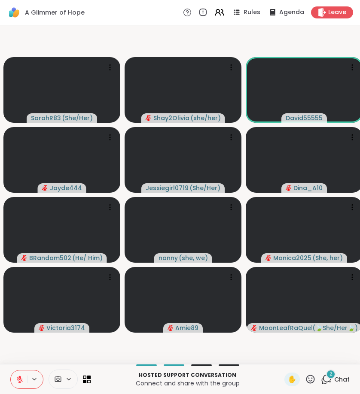
click at [325, 378] on icon at bounding box center [326, 379] width 11 height 11
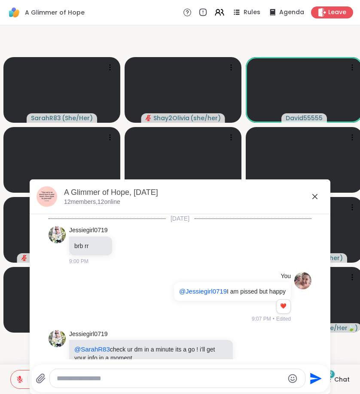
scroll to position [157, 0]
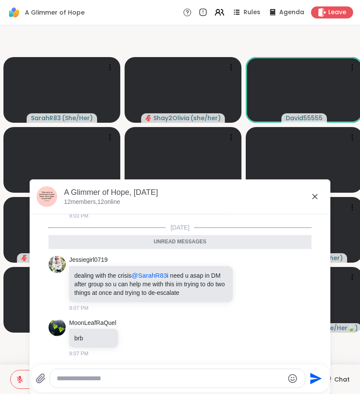
click at [312, 196] on icon at bounding box center [314, 196] width 10 height 10
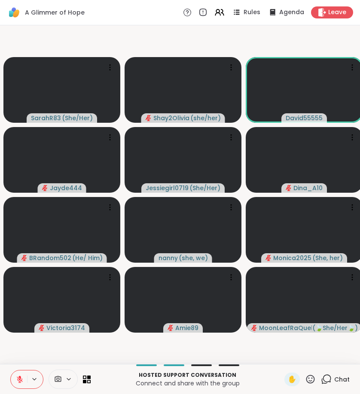
click at [21, 378] on icon at bounding box center [20, 379] width 8 height 8
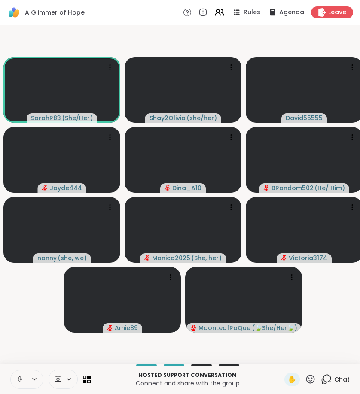
click at [11, 382] on button at bounding box center [19, 379] width 16 height 18
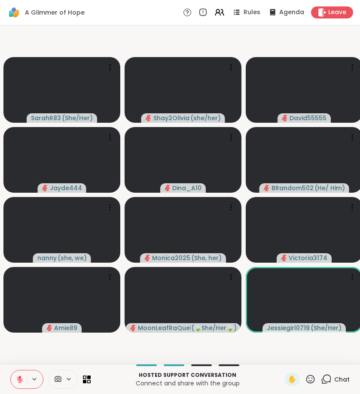
click at [18, 377] on icon at bounding box center [20, 379] width 6 height 6
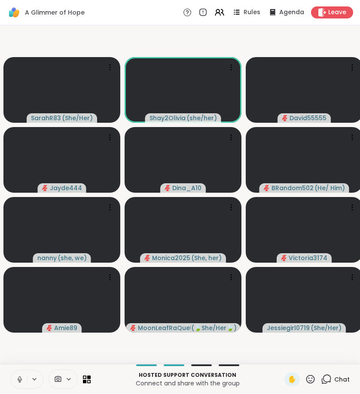
click at [22, 377] on icon at bounding box center [20, 379] width 8 height 8
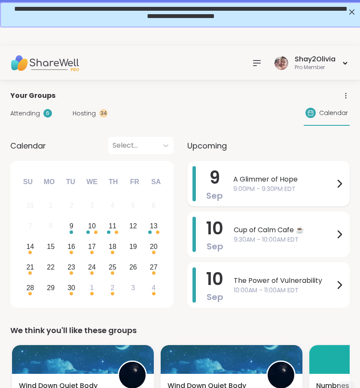
click at [310, 199] on div "A Glimmer of Hope 9:00PM - 9:30PM EDT" at bounding box center [288, 183] width 111 height 35
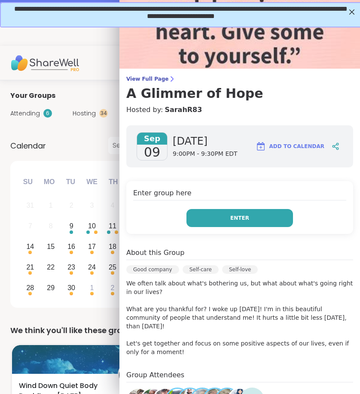
click at [274, 222] on button "Enter" at bounding box center [239, 218] width 106 height 18
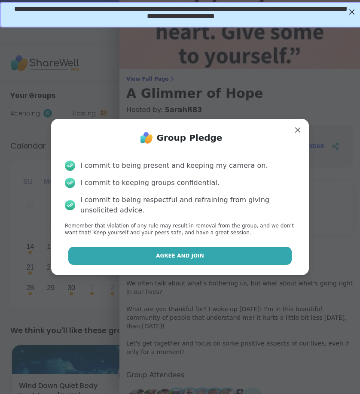
click at [255, 264] on button "Agree and Join" at bounding box center [180, 256] width 224 height 18
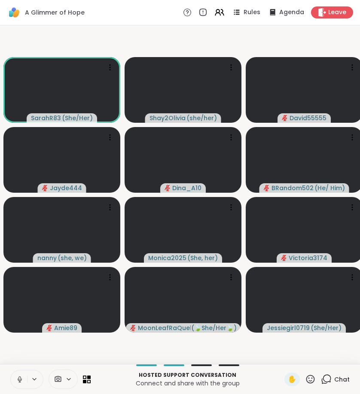
click at [15, 382] on button at bounding box center [19, 379] width 16 height 18
click at [16, 379] on icon at bounding box center [20, 379] width 8 height 8
click at [24, 382] on button at bounding box center [19, 379] width 16 height 18
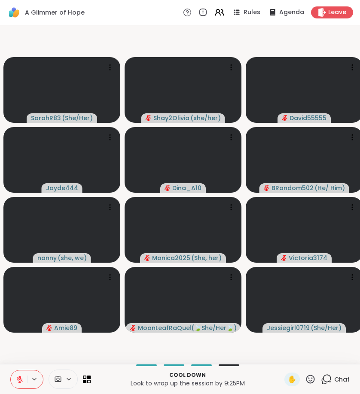
click at [328, 378] on icon at bounding box center [326, 379] width 11 height 11
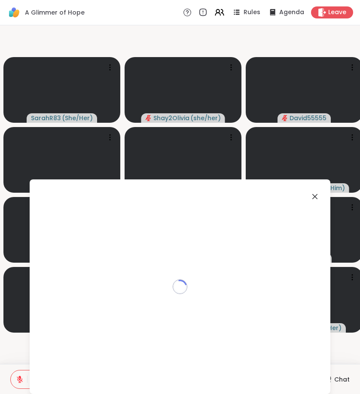
click at [328, 378] on div "Loading..." at bounding box center [180, 286] width 300 height 215
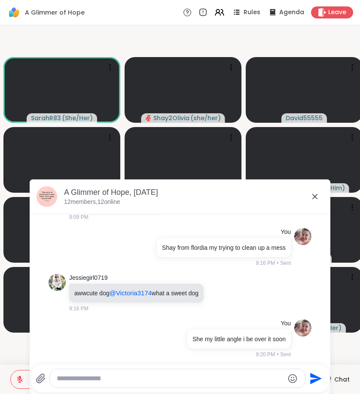
scroll to position [365, 0]
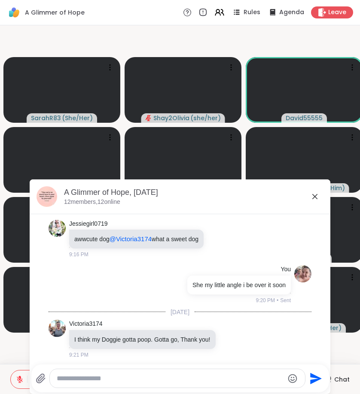
click at [157, 371] on div at bounding box center [177, 378] width 255 height 18
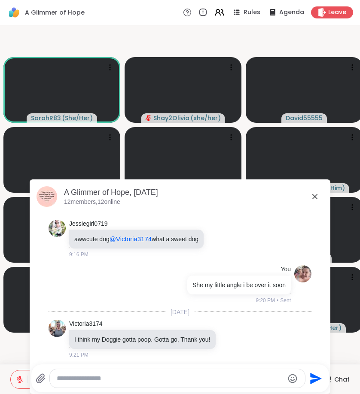
click at [157, 371] on div at bounding box center [177, 378] width 255 height 18
click at [155, 371] on div at bounding box center [177, 378] width 255 height 18
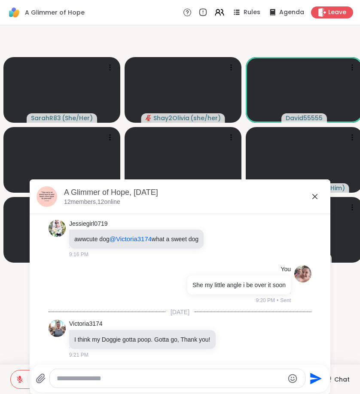
click at [167, 375] on textarea "Type your message" at bounding box center [170, 378] width 227 height 9
type textarea "********"
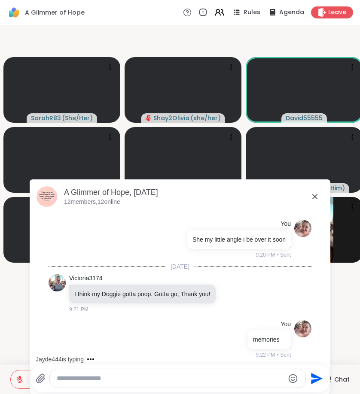
click at [317, 191] on icon at bounding box center [314, 196] width 10 height 10
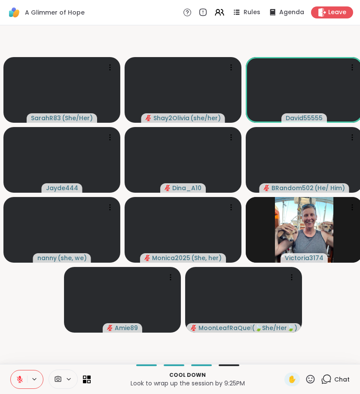
click at [17, 380] on icon at bounding box center [20, 379] width 8 height 8
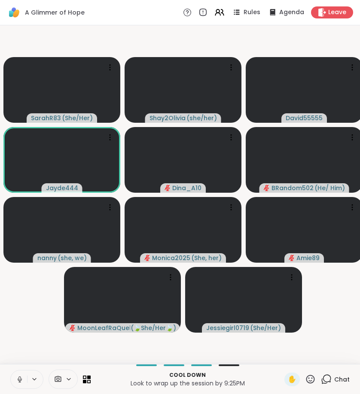
click at [21, 379] on icon at bounding box center [19, 378] width 2 height 4
click at [331, 376] on span "1" at bounding box center [331, 373] width 2 height 7
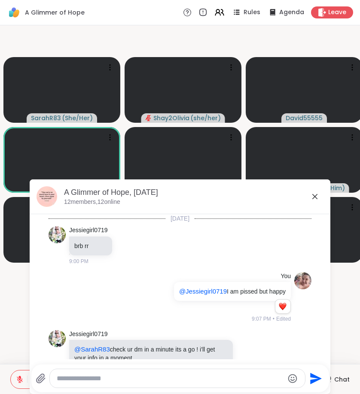
scroll to position [488, 0]
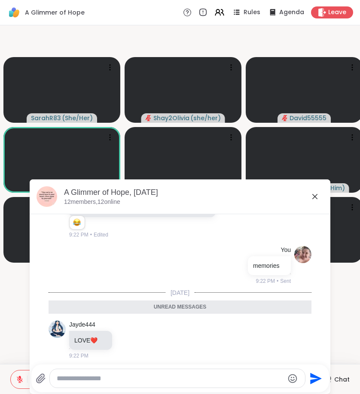
click at [224, 379] on textarea "Type your message" at bounding box center [170, 378] width 227 height 9
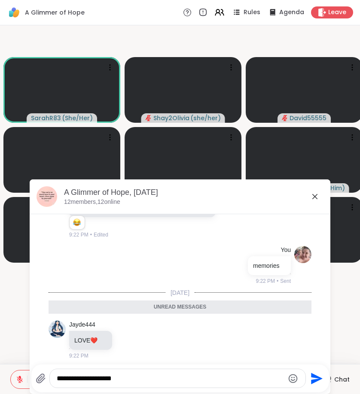
type textarea "**********"
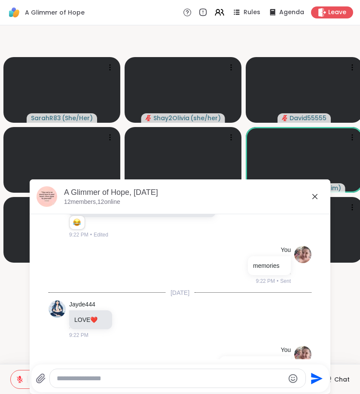
scroll to position [513, 0]
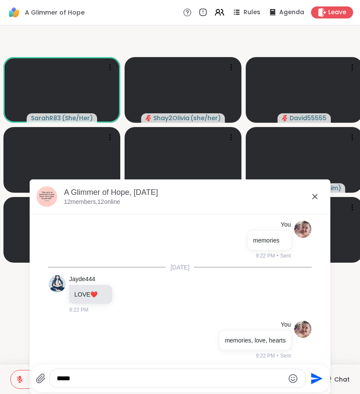
type textarea "******"
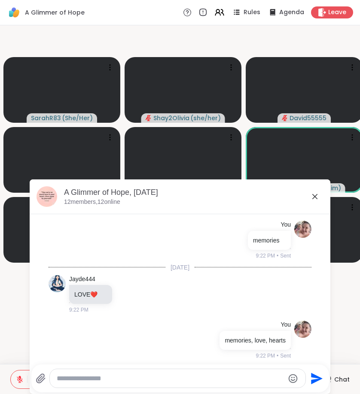
scroll to position [559, 0]
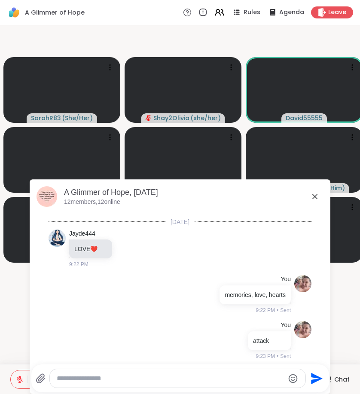
click at [316, 200] on icon at bounding box center [314, 196] width 10 height 10
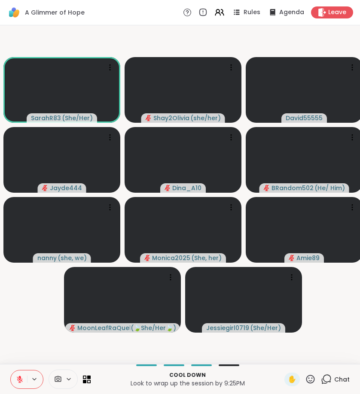
click at [21, 377] on icon at bounding box center [20, 379] width 8 height 8
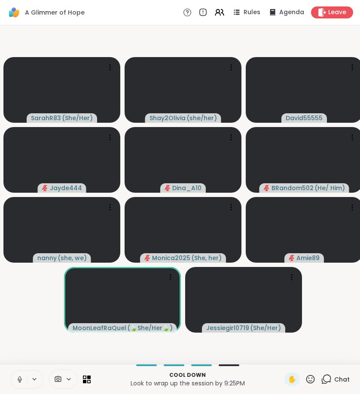
click at [327, 376] on icon at bounding box center [326, 379] width 11 height 11
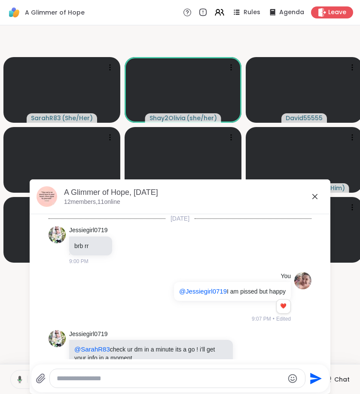
scroll to position [550, 0]
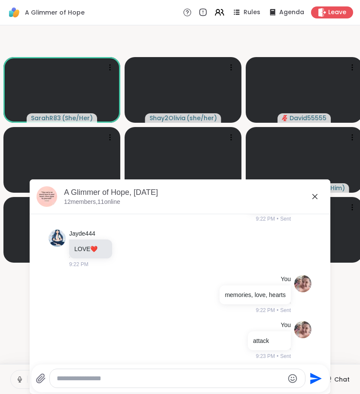
click at [316, 196] on icon at bounding box center [314, 196] width 5 height 5
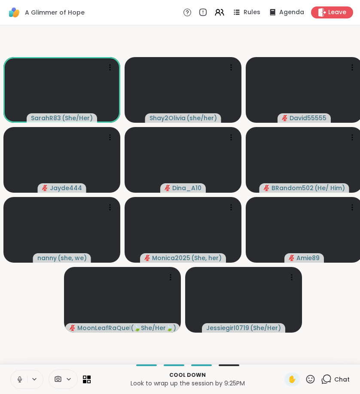
click at [23, 373] on button at bounding box center [19, 379] width 16 height 18
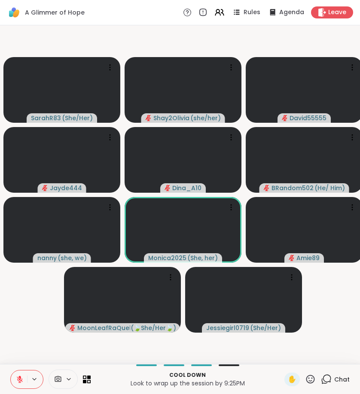
click at [322, 373] on div "Chat" at bounding box center [335, 379] width 29 height 14
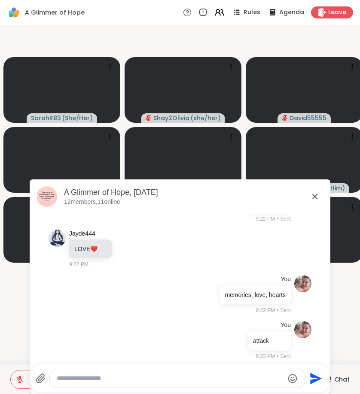
click at [265, 379] on textarea "Type your message" at bounding box center [170, 378] width 227 height 9
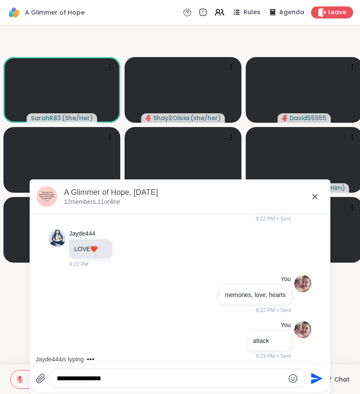
type textarea "**********"
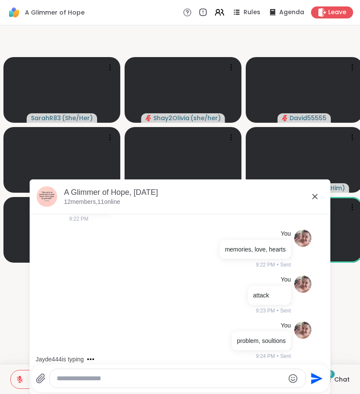
scroll to position [641, 0]
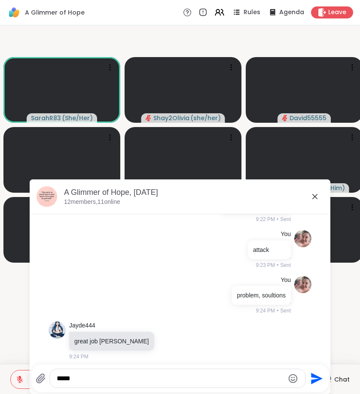
type textarea "******"
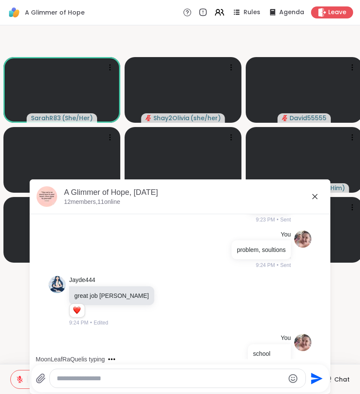
scroll to position [744, 0]
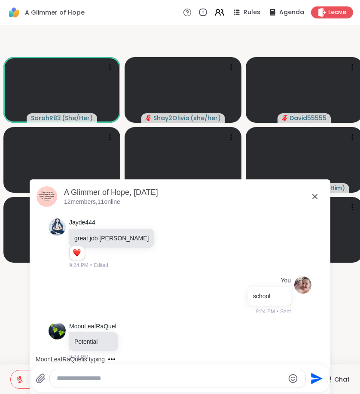
click at [321, 203] on div "A Glimmer of Hope, Sep 09 12 members, 11 online" at bounding box center [193, 196] width 259 height 19
click at [314, 195] on icon at bounding box center [314, 196] width 5 height 5
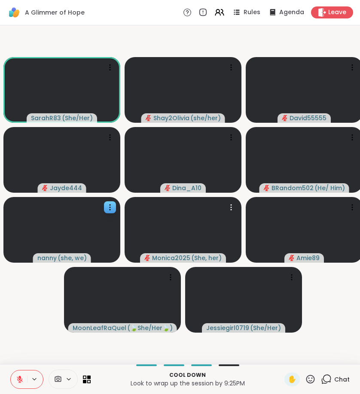
drag, startPoint x: 139, startPoint y: 239, endPoint x: 30, endPoint y: 245, distance: 108.3
click at [0, 0] on slot "SarahR83 ( She/Her ) Shay2Olivia ( she/her ) David55555 Jayde444 Dina_A10 BRand…" at bounding box center [0, 0] width 0 height 0
click at [28, 381] on button at bounding box center [35, 378] width 16 height 7
click at [15, 383] on button at bounding box center [19, 379] width 16 height 18
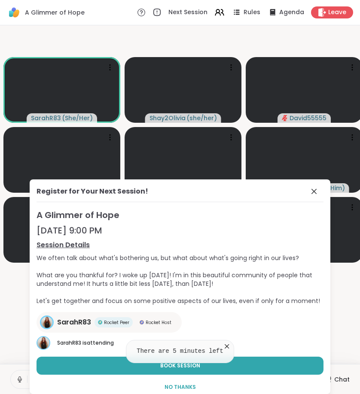
click at [302, 189] on div "Register for Your Next Session!" at bounding box center [179, 194] width 287 height 16
click at [319, 191] on div "Register for Your Next Session! A Glimmer of Hope Sep 16, 9:00 PM Session Detai…" at bounding box center [180, 286] width 300 height 215
click at [309, 191] on icon at bounding box center [314, 191] width 10 height 10
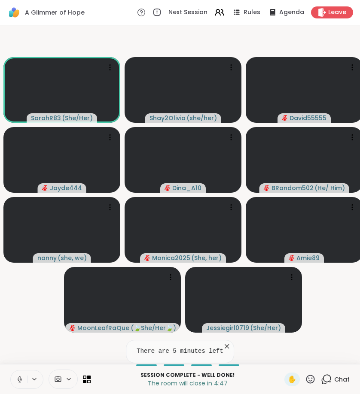
click at [326, 379] on icon at bounding box center [326, 379] width 11 height 11
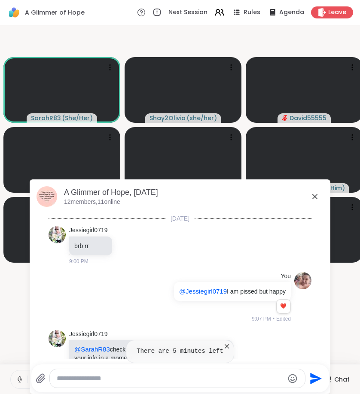
scroll to position [756, 0]
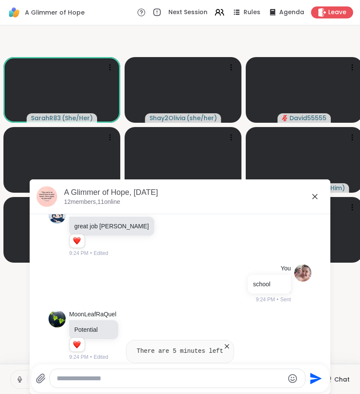
click at [275, 376] on textarea "Type your message" at bounding box center [170, 378] width 227 height 9
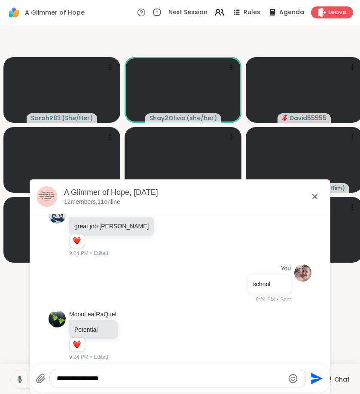
type textarea "**********"
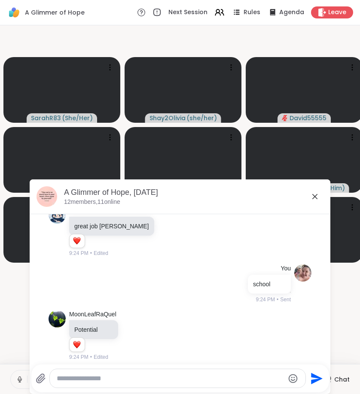
scroll to position [802, 0]
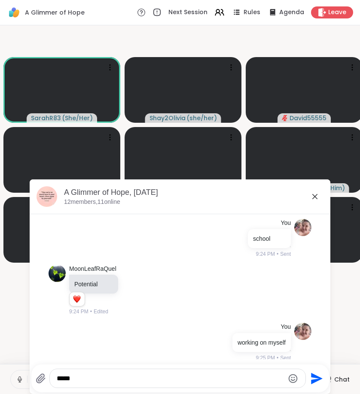
type textarea "******"
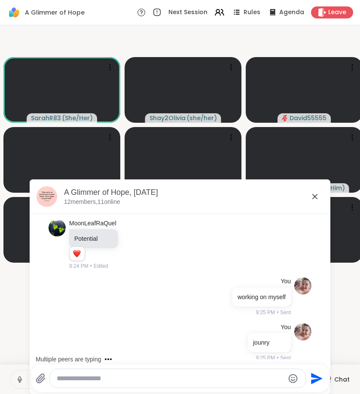
click at [314, 194] on icon at bounding box center [314, 196] width 10 height 10
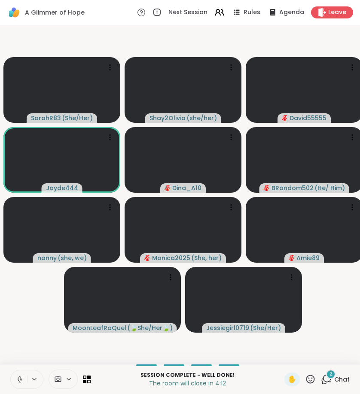
click at [334, 384] on div "2 Chat" at bounding box center [335, 379] width 29 height 14
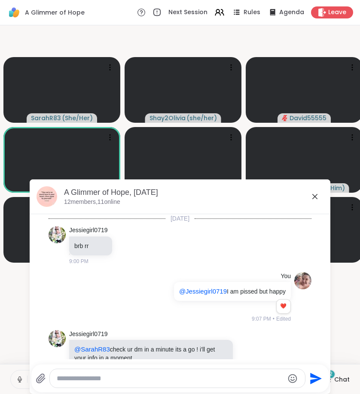
scroll to position [967, 0]
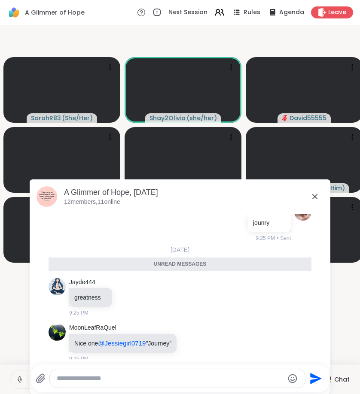
click at [264, 378] on textarea "Type your message" at bounding box center [170, 378] width 227 height 9
type textarea "*"
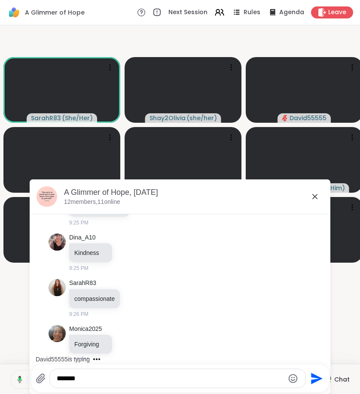
scroll to position [1220, 0]
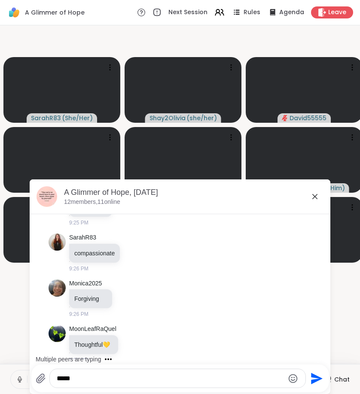
click at [15, 381] on button at bounding box center [19, 379] width 16 height 18
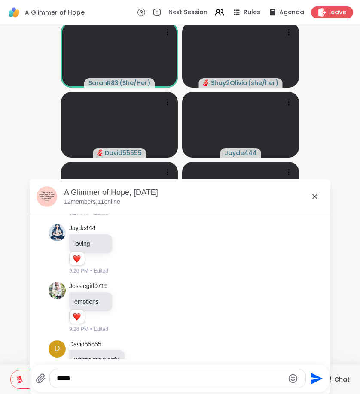
scroll to position [1510, 0]
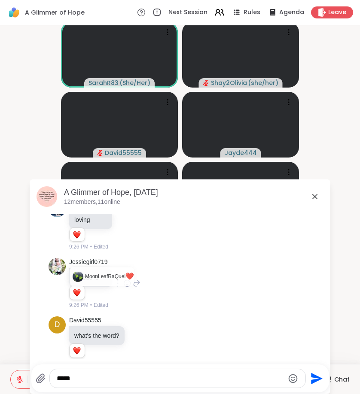
click at [76, 289] on div "Reactions: love" at bounding box center [77, 293] width 8 height 8
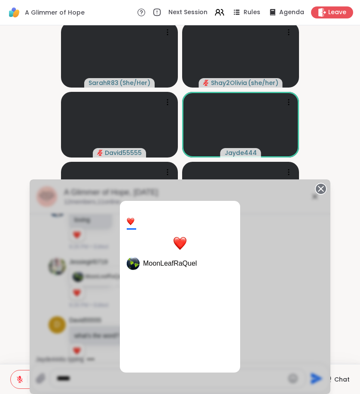
click at [277, 315] on div "1 MoonLeafRaQuel" at bounding box center [180, 286] width 300 height 215
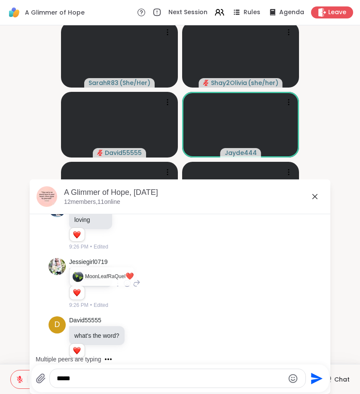
click at [197, 354] on div "Multiple peers are typing" at bounding box center [181, 359] width 297 height 14
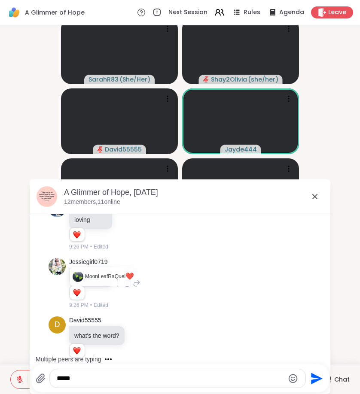
click at [167, 381] on textarea "*****" at bounding box center [170, 378] width 227 height 9
type textarea "******"
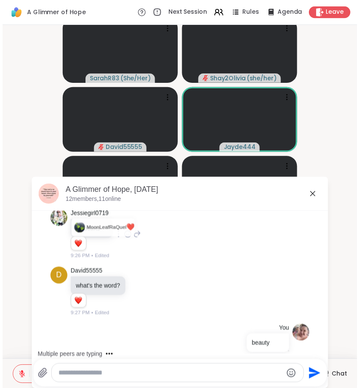
scroll to position [1630, 0]
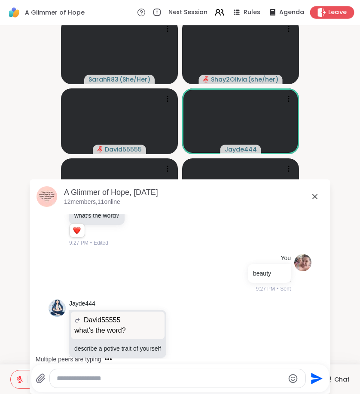
click at [335, 9] on span "Leave" at bounding box center [337, 12] width 19 height 9
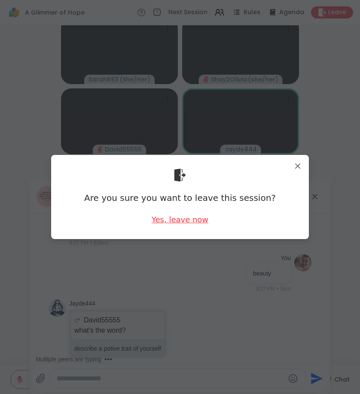
click at [168, 217] on div "Yes, leave now" at bounding box center [179, 219] width 57 height 11
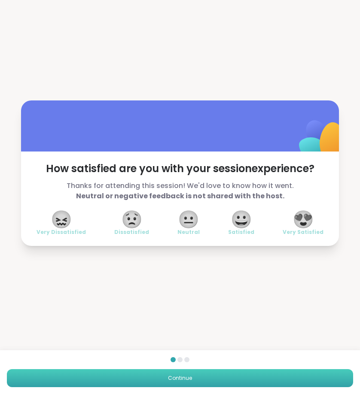
click at [171, 372] on button "Continue" at bounding box center [180, 378] width 346 height 18
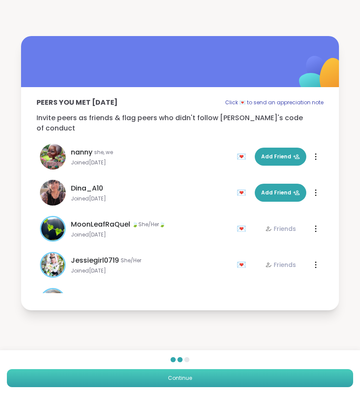
click at [171, 372] on button "Continue" at bounding box center [180, 378] width 346 height 18
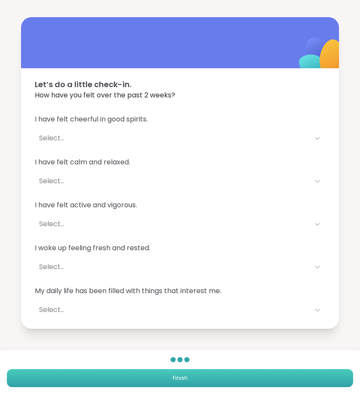
click at [171, 372] on button "Finish" at bounding box center [180, 378] width 346 height 18
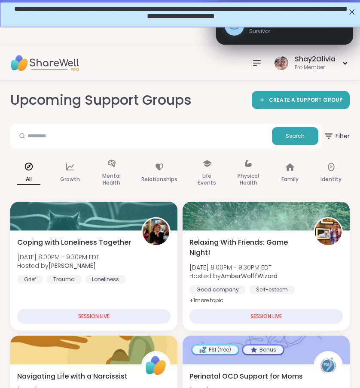
click at [254, 31] on span "Survivor" at bounding box center [291, 31] width 84 height 8
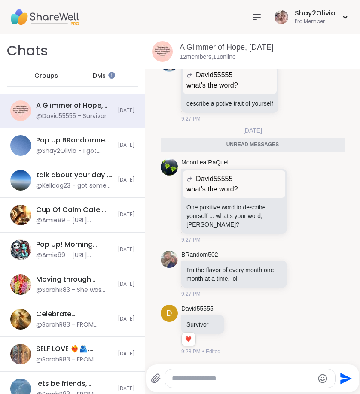
scroll to position [1815, 0]
click at [297, 273] on div at bounding box center [301, 274] width 27 height 10
click at [298, 271] on icon at bounding box center [302, 273] width 8 height 9
click at [298, 266] on button "Select Reaction: Heart" at bounding box center [301, 259] width 17 height 17
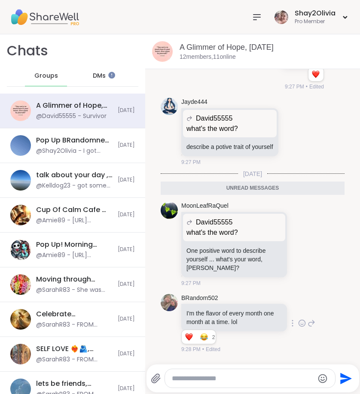
scroll to position [1696, 0]
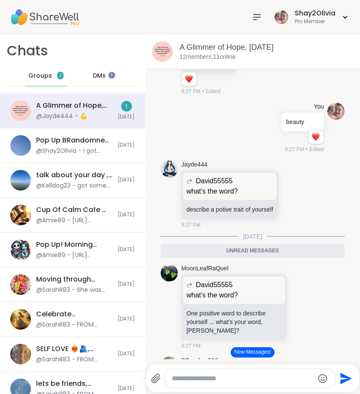
click at [206, 377] on textarea "Type your message" at bounding box center [243, 378] width 142 height 9
type textarea "**********"
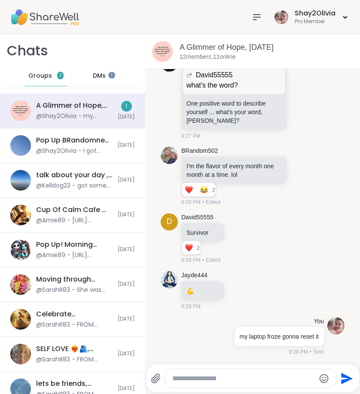
scroll to position [1897, 0]
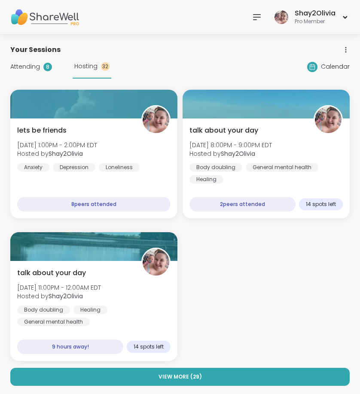
click at [254, 16] on icon at bounding box center [256, 17] width 10 height 10
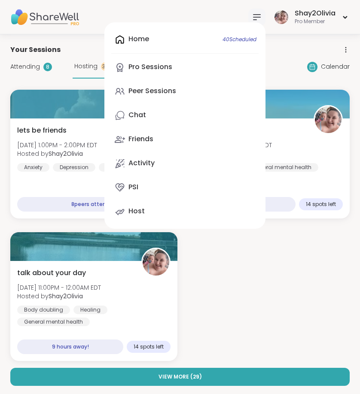
click at [167, 43] on div "Home 40 Scheduled Pro Sessions Peer Sessions Chat Friends Activity PSI Host" at bounding box center [184, 125] width 161 height 206
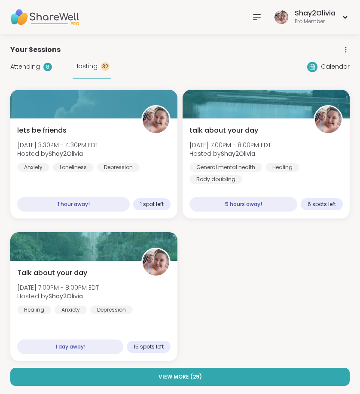
click at [303, 142] on div "talk about your day [DATE] 7:00PM - 8:00PM EDT Hosted by Shay2Olivia General me…" at bounding box center [265, 154] width 153 height 58
click at [97, 231] on div "lets be friends [DATE] 3:30PM - 4:30PM EDT Hosted by Shay2Olivia Anxiety Loneli…" at bounding box center [179, 225] width 339 height 271
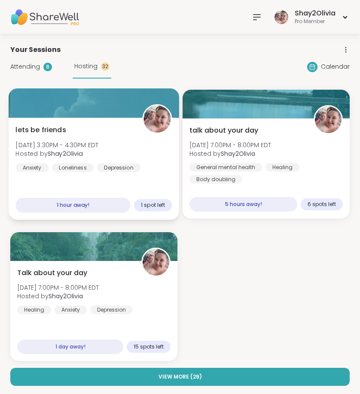
click at [110, 178] on div "lets be friends [DATE] 3:30PM - 4:30PM EDT Hosted by Shay2Olivia Anxiety Loneli…" at bounding box center [94, 169] width 170 height 102
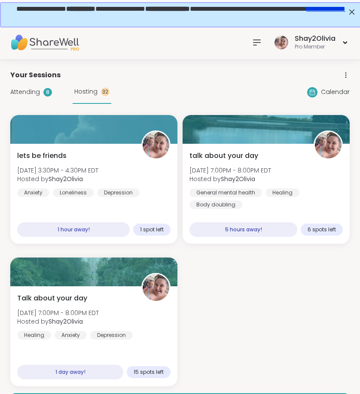
click at [97, 252] on div "lets be friends [DATE] 3:30PM - 4:30PM EDT Hosted by Shay2Olivia Anxiety Loneli…" at bounding box center [179, 250] width 339 height 271
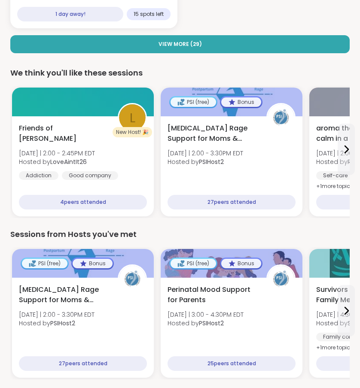
scroll to position [358, 0]
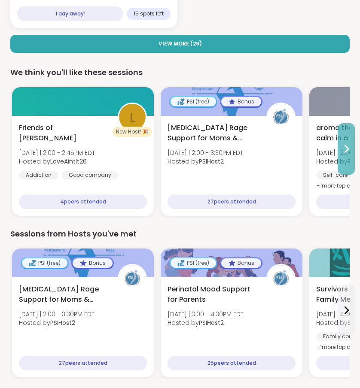
click at [342, 147] on icon at bounding box center [346, 149] width 10 height 10
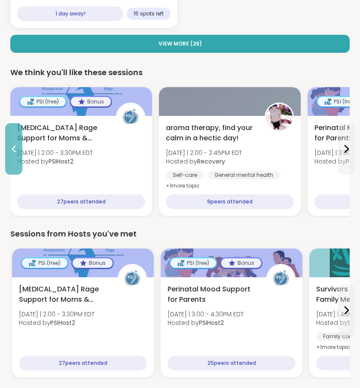
click at [17, 151] on icon at bounding box center [14, 149] width 10 height 10
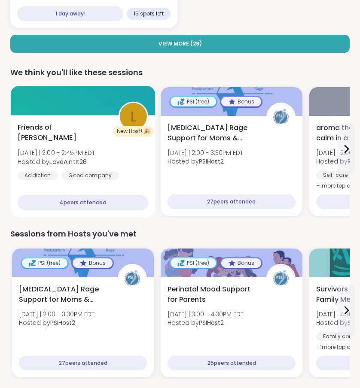
click at [121, 159] on div "Friends of [PERSON_NAME] [DATE] | 2:00 - 2:45PM EDT Hosted by LoveAintIt26 Addi…" at bounding box center [83, 157] width 130 height 70
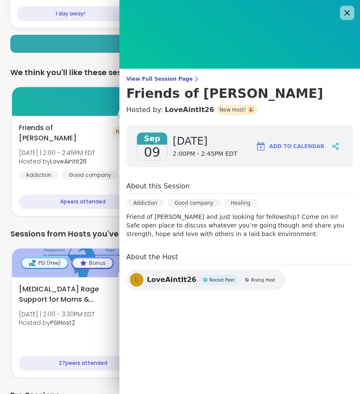
click at [348, 14] on icon at bounding box center [347, 13] width 6 height 6
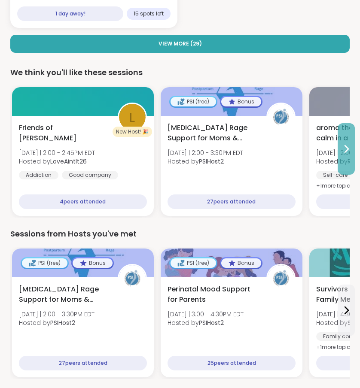
click at [348, 149] on icon at bounding box center [346, 149] width 10 height 10
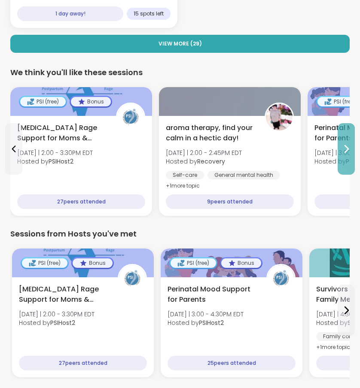
click at [351, 145] on icon at bounding box center [346, 149] width 10 height 10
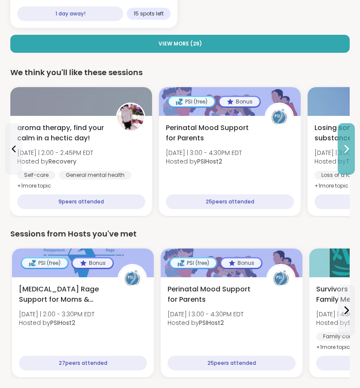
click at [339, 157] on button at bounding box center [345, 148] width 17 height 51
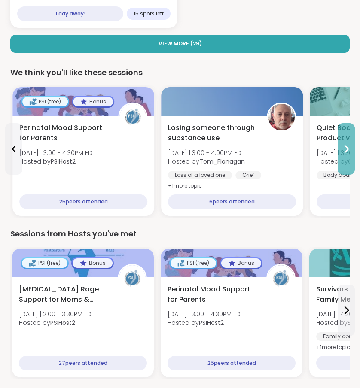
click at [339, 157] on button at bounding box center [345, 148] width 17 height 51
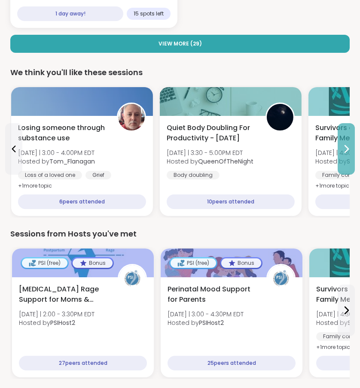
click at [339, 157] on button at bounding box center [345, 148] width 17 height 51
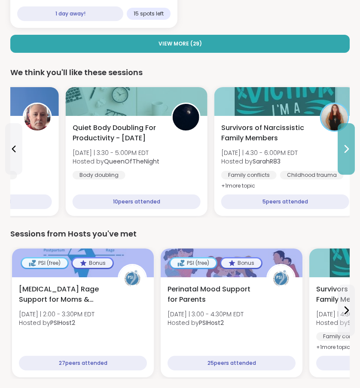
click at [339, 157] on button at bounding box center [345, 148] width 17 height 51
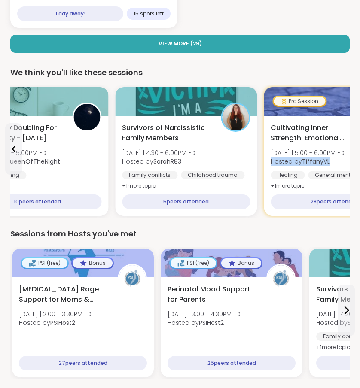
click at [339, 157] on span "Hosted by TiffanyVL" at bounding box center [308, 161] width 77 height 9
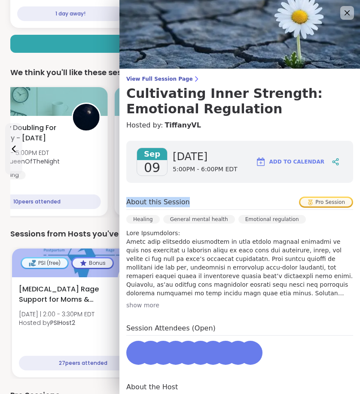
click at [339, 157] on div "[DATE] [DATE] 5:00PM - 6:00PM EDT Add to Calendar" at bounding box center [239, 162] width 227 height 42
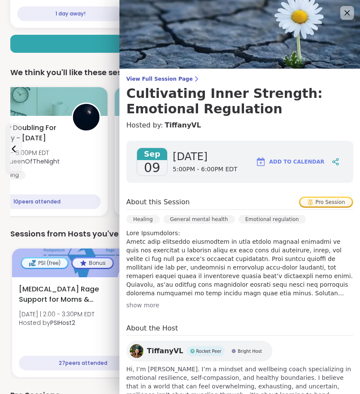
click at [113, 234] on div "Sessions from Hosts you've met" at bounding box center [179, 234] width 339 height 12
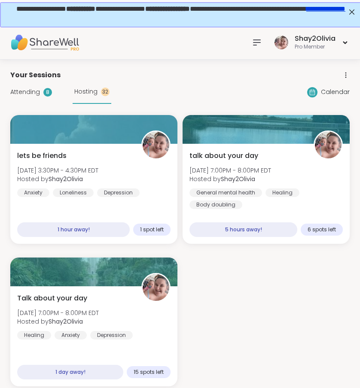
scroll to position [0, 0]
click at [251, 43] on icon at bounding box center [256, 42] width 10 height 10
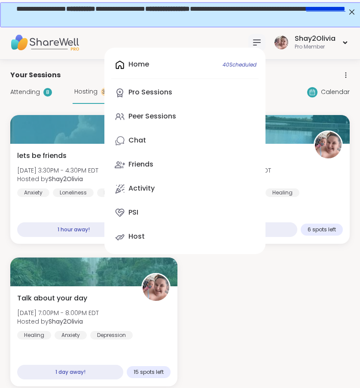
click at [306, 295] on div "lets be friends Wed, Sep 10 | 3:30PM - 4:30PM EDT Hosted by Shay2Olivia Anxiety…" at bounding box center [179, 250] width 339 height 271
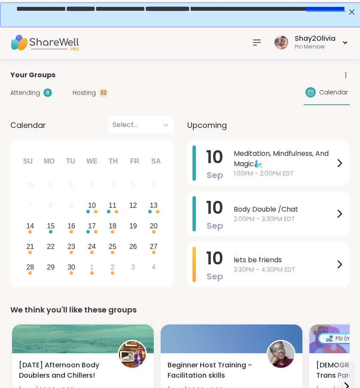
click at [97, 99] on div "Attending 8 Hosting 32 Calendar" at bounding box center [179, 92] width 339 height 25
click at [86, 88] on span "Hosting" at bounding box center [84, 92] width 23 height 9
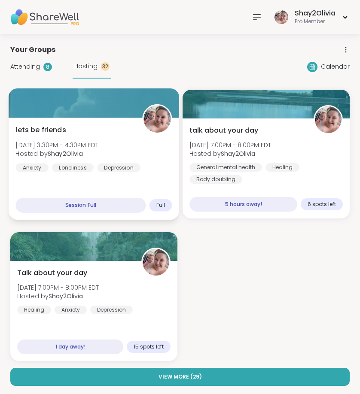
click at [98, 154] on span "Hosted by Shay2Olivia" at bounding box center [56, 153] width 83 height 9
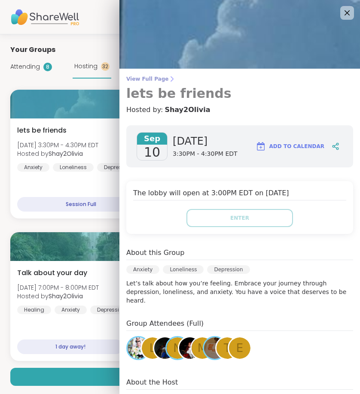
click at [158, 82] on link "View Full Page lets be friends" at bounding box center [239, 89] width 227 height 26
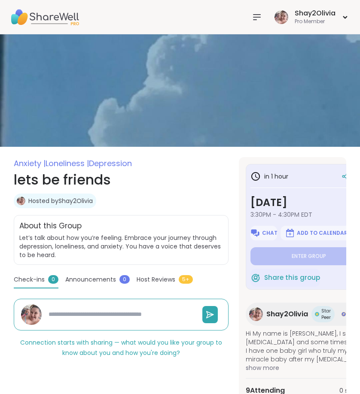
click at [99, 281] on span "Announcements" at bounding box center [90, 279] width 51 height 9
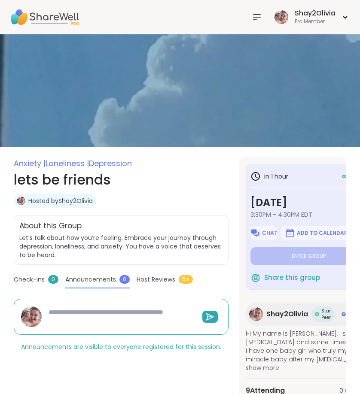
click at [94, 311] on textarea at bounding box center [120, 316] width 150 height 25
type textarea "*"
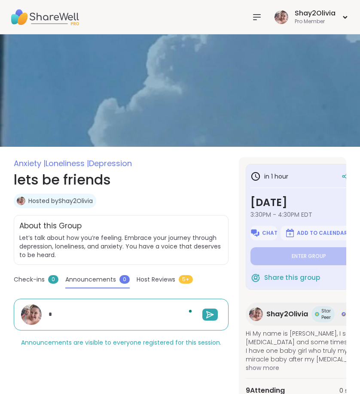
type textarea "*"
type textarea "**"
type textarea "*"
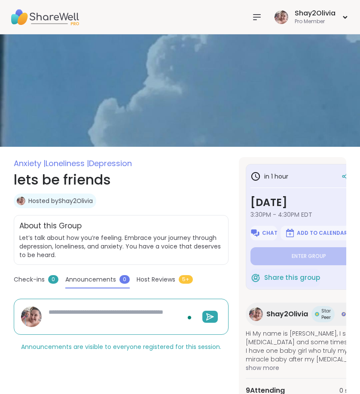
type textarea "*"
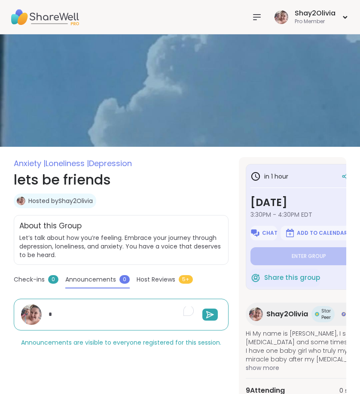
type textarea "*"
type textarea "**"
type textarea "*"
type textarea "***"
type textarea "*"
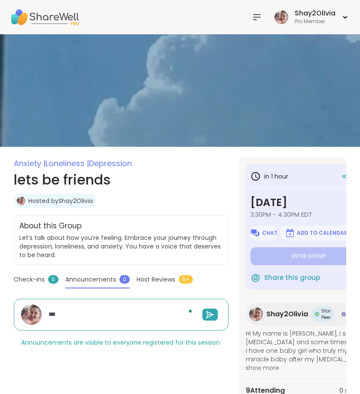
type textarea "****"
type textarea "*"
type textarea "*****"
type textarea "*"
type textarea "********"
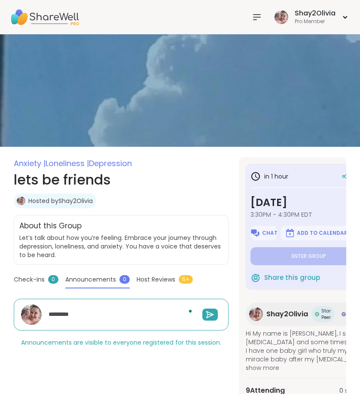
type textarea "*"
type textarea "**********"
type textarea "*"
type textarea "**********"
type textarea "*"
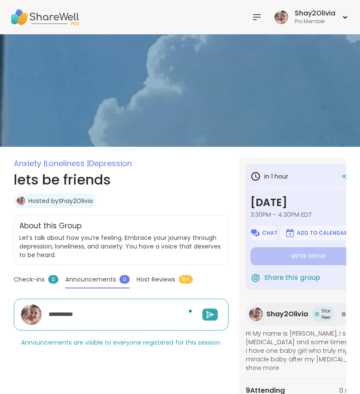
type textarea "**********"
type textarea "*"
type textarea "**********"
type textarea "*"
type textarea "**********"
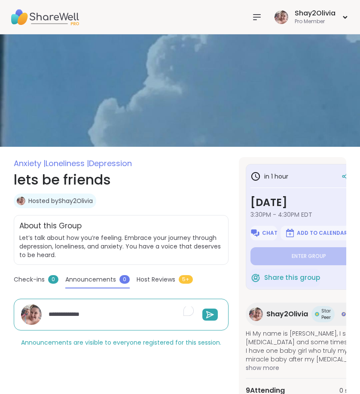
type textarea "*"
type textarea "**********"
type textarea "*"
type textarea "**********"
type textarea "*"
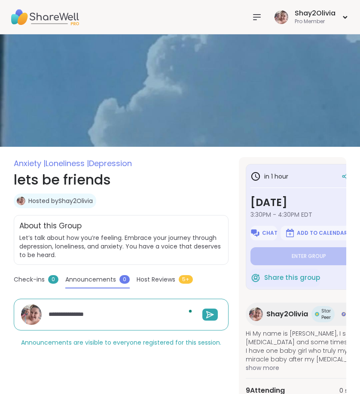
type textarea "**********"
type textarea "*"
type textarea "**********"
type textarea "*"
type textarea "**********"
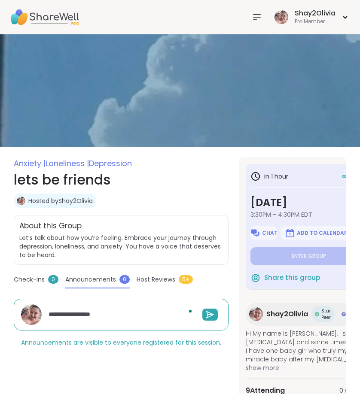
type textarea "*"
type textarea "**********"
type textarea "*"
type textarea "**********"
type textarea "*"
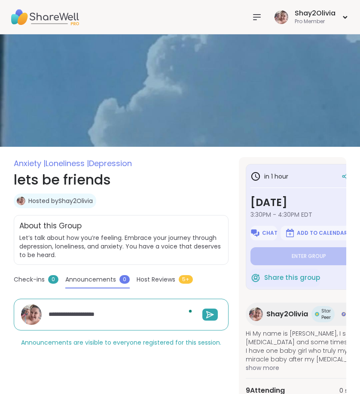
type textarea "**********"
type textarea "*"
type textarea "**********"
type textarea "*"
type textarea "**********"
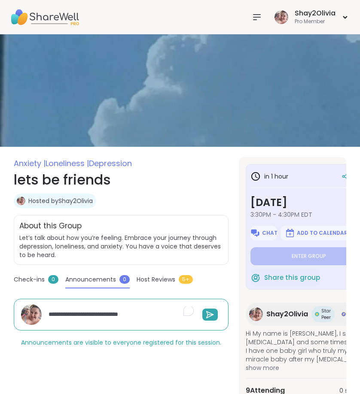
type textarea "*"
type textarea "**********"
type textarea "*"
type textarea "**********"
type textarea "*"
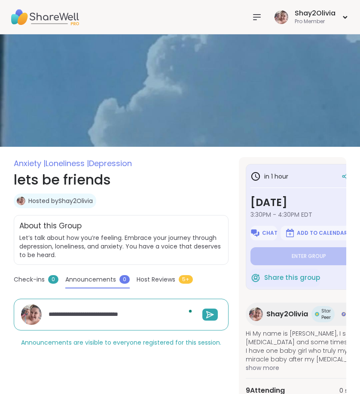
type textarea "**********"
type textarea "*"
type textarea "**********"
type textarea "*"
type textarea "**********"
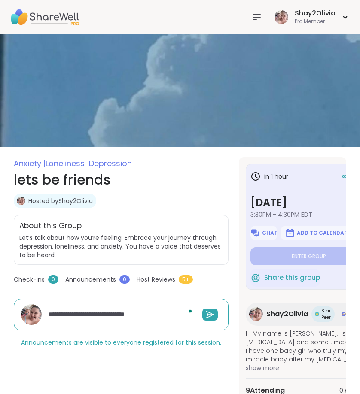
type textarea "*"
type textarea "**********"
type textarea "*"
type textarea "**********"
type textarea "*"
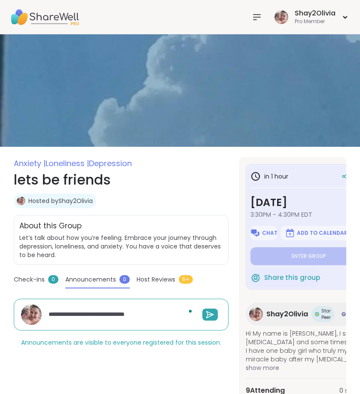
type textarea "**********"
type textarea "*"
type textarea "**********"
type textarea "*"
type textarea "**********"
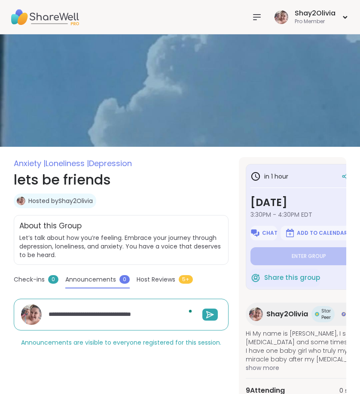
type textarea "*"
type textarea "**********"
type textarea "*"
type textarea "**********"
type textarea "*"
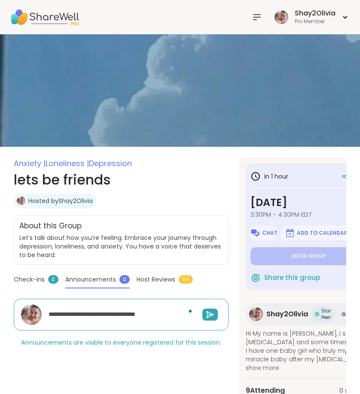
type textarea "**********"
type textarea "*"
type textarea "**********"
type textarea "*"
type textarea "**********"
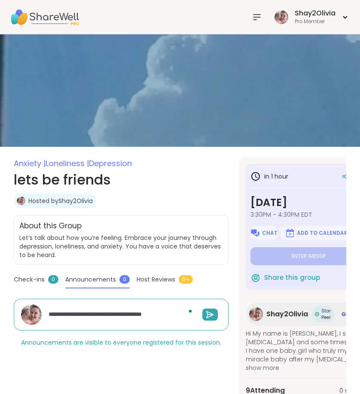
type textarea "*"
type textarea "**********"
type textarea "*"
type textarea "**********"
type textarea "*"
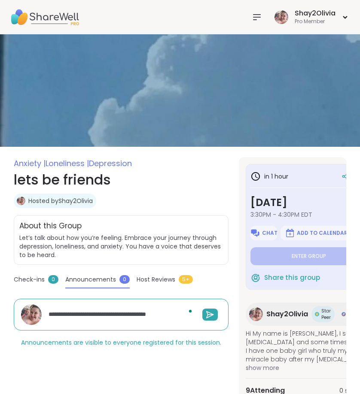
type textarea "**********"
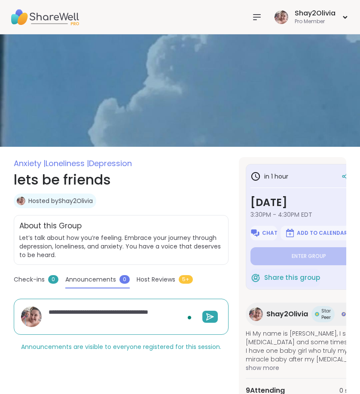
type textarea "*"
type textarea "**********"
type textarea "*"
type textarea "**********"
type textarea "*"
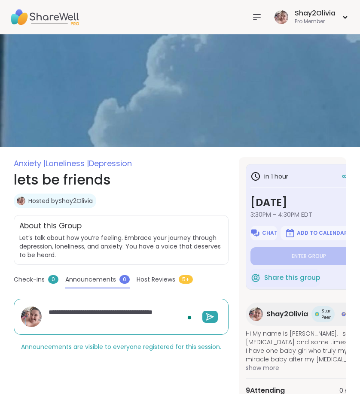
type textarea "**********"
type textarea "*"
type textarea "**********"
type textarea "*"
type textarea "**********"
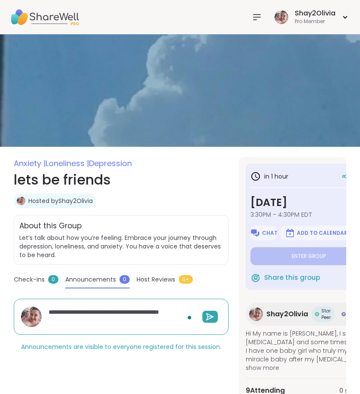
type textarea "*"
type textarea "**********"
type textarea "*"
type textarea "**********"
type textarea "*"
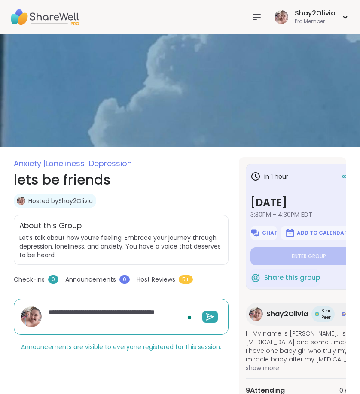
type textarea "**********"
type textarea "*"
type textarea "**********"
type textarea "*"
type textarea "**********"
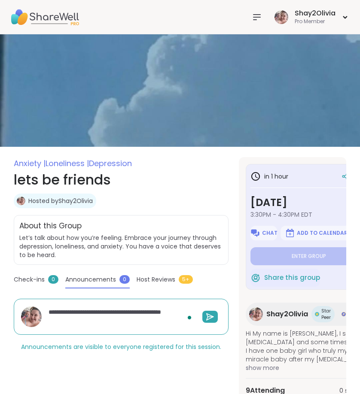
type textarea "*"
type textarea "**********"
type textarea "*"
type textarea "**********"
type textarea "*"
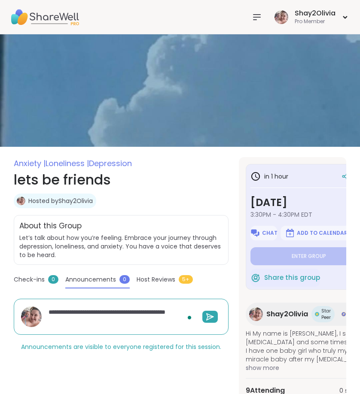
type textarea "**********"
type textarea "*"
type textarea "**********"
type textarea "*"
type textarea "**********"
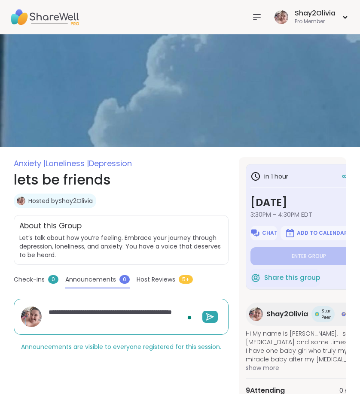
type textarea "*"
type textarea "**********"
type textarea "*"
type textarea "**********"
click at [191, 317] on div "Open Grammarly." at bounding box center [189, 317] width 4 height 4
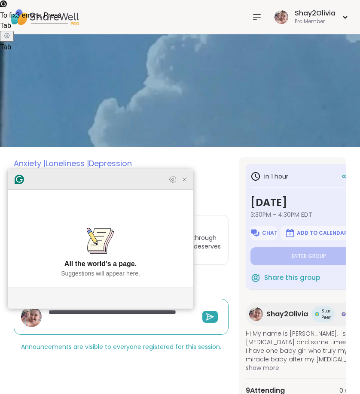
click at [182, 183] on icon "Close Grammarly Assistant" at bounding box center [184, 179] width 7 height 7
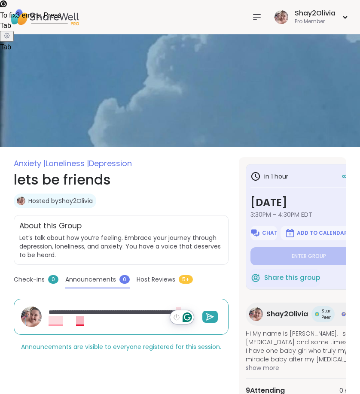
click at [79, 321] on textarea "**********" at bounding box center [120, 316] width 150 height 25
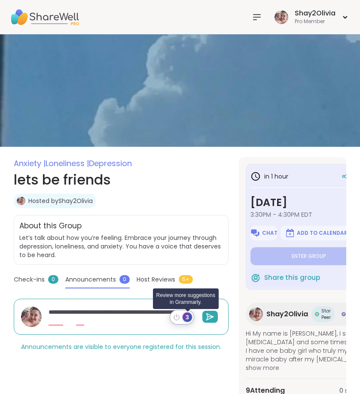
click at [192, 315] on button "3" at bounding box center [187, 317] width 11 height 11
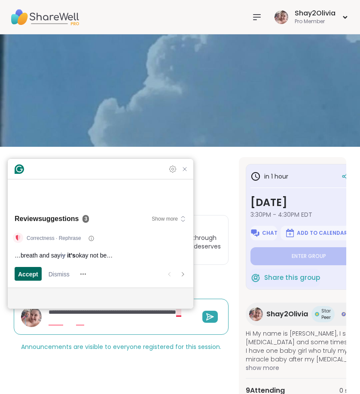
click at [24, 273] on span "Accept" at bounding box center [28, 273] width 20 height 9
type textarea "*"
type textarea "**********"
click at [24, 273] on span "Accept" at bounding box center [28, 273] width 20 height 9
type textarea "*"
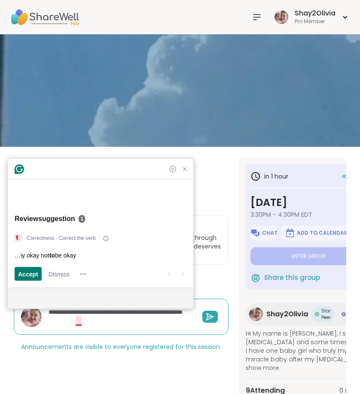
type textarea "**********"
click at [24, 273] on span "Accept" at bounding box center [28, 273] width 20 height 9
type textarea "*"
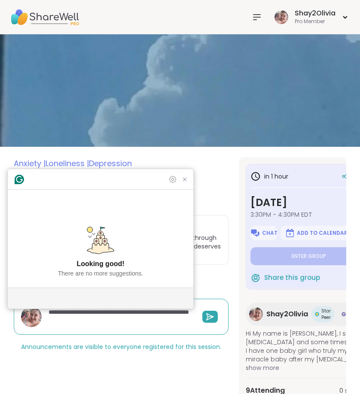
click at [137, 325] on textarea "**********" at bounding box center [120, 316] width 150 height 25
type textarea "**********"
click at [185, 183] on icon "Close Grammarly Assistant" at bounding box center [184, 179] width 7 height 7
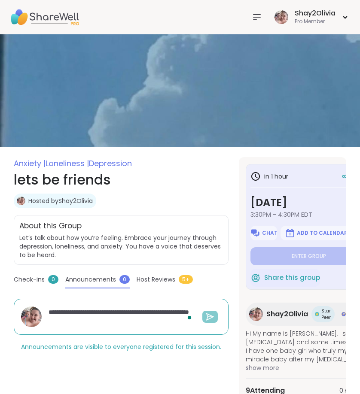
click at [212, 317] on icon at bounding box center [211, 317] width 6 height 0
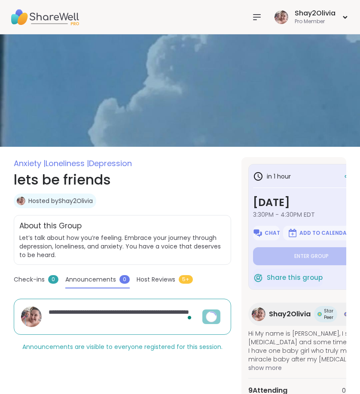
type textarea "*"
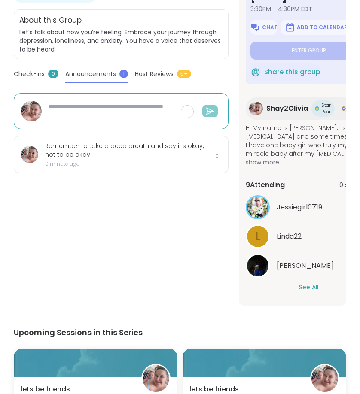
scroll to position [232, 0]
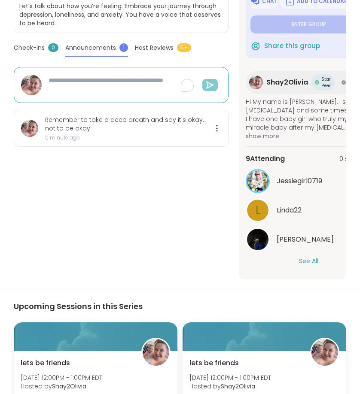
click at [304, 263] on button "See All" at bounding box center [308, 261] width 19 height 9
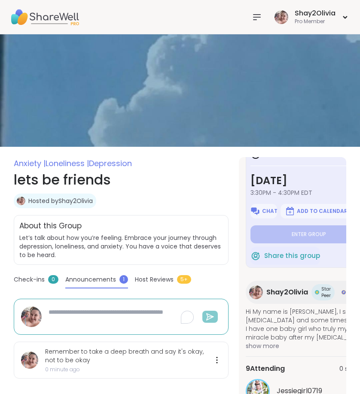
scroll to position [0, 0]
click at [260, 211] on img at bounding box center [255, 211] width 10 height 10
type textarea "*"
